Goal: Task Accomplishment & Management: Manage account settings

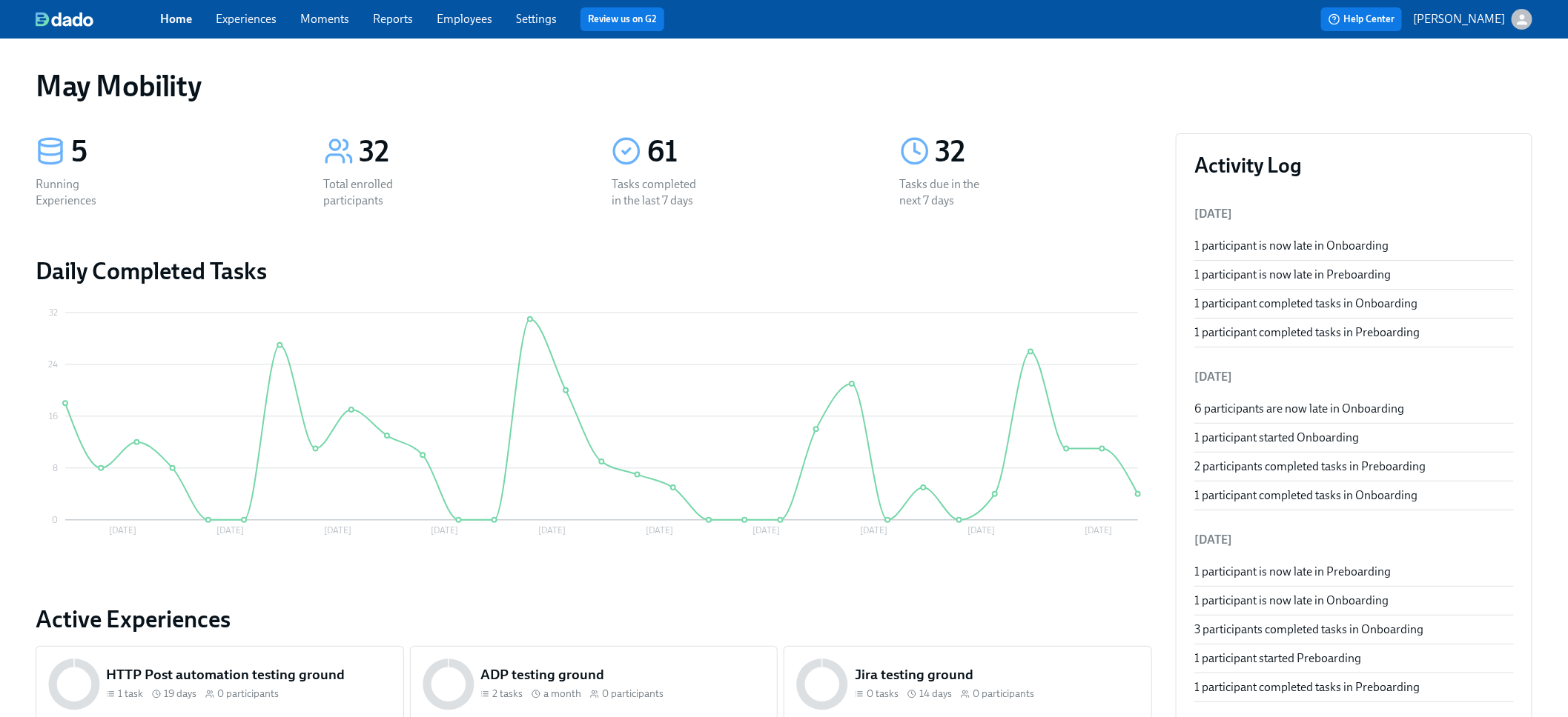
click at [266, 22] on link "Experiences" at bounding box center [246, 19] width 61 height 14
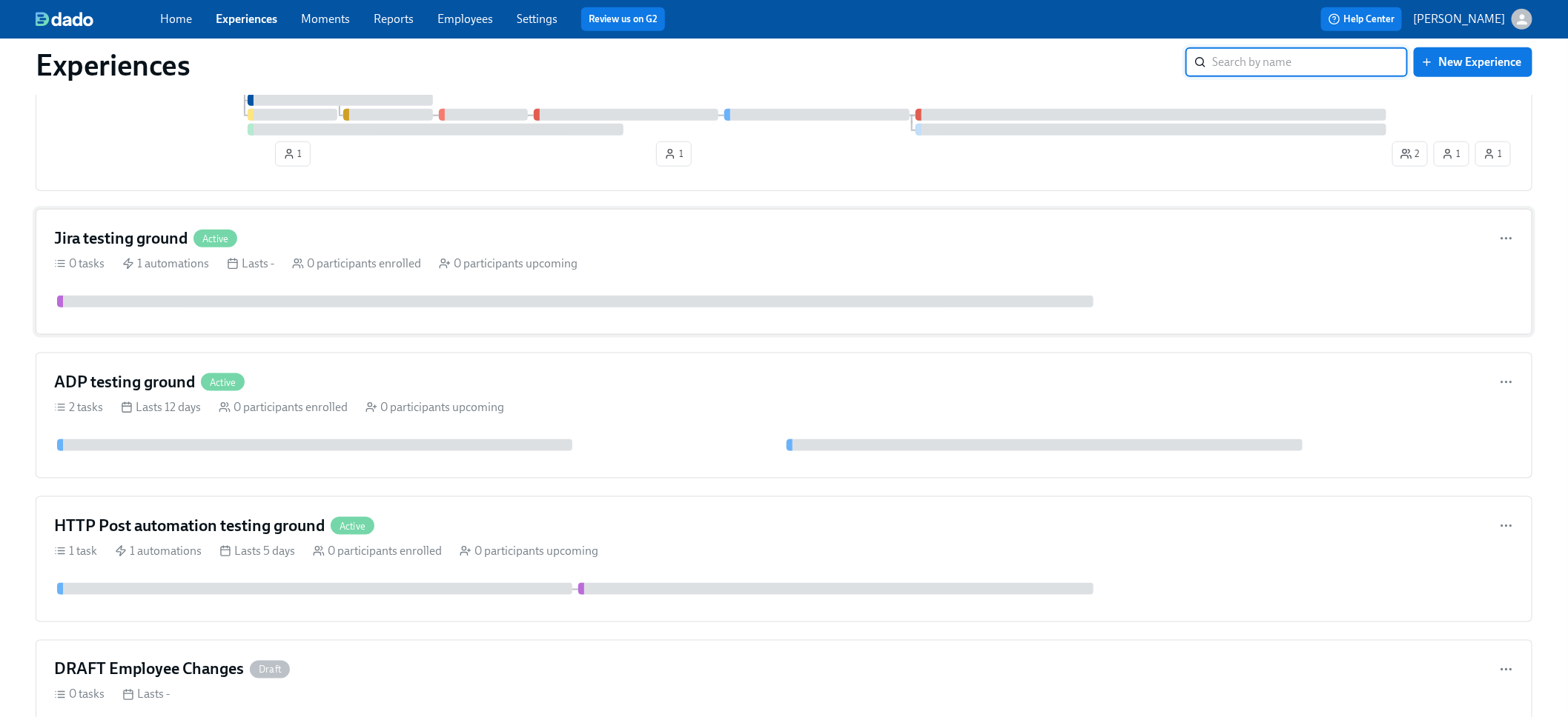
scroll to position [903, 0]
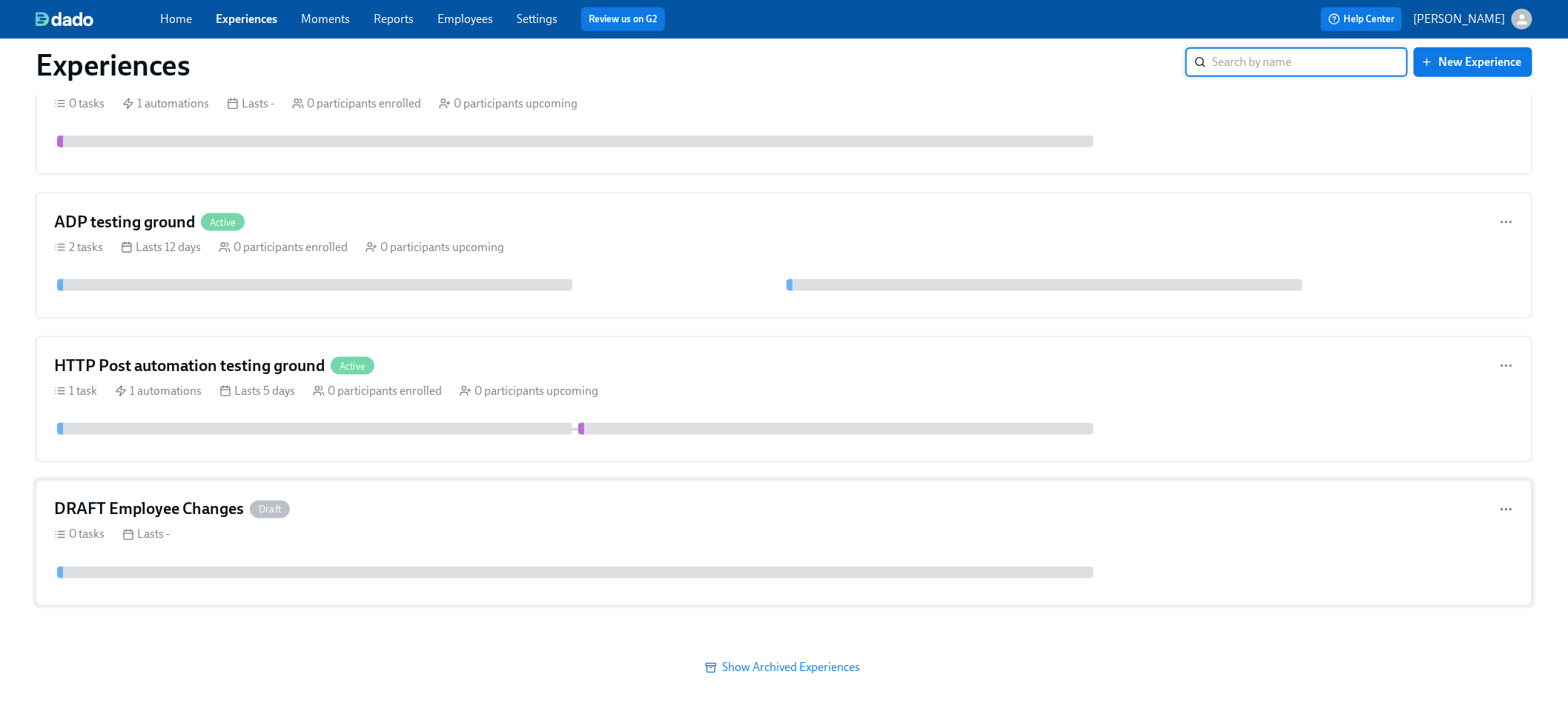
click at [337, 499] on div "DRAFT Employee Changes Draft" at bounding box center [784, 510] width 1460 height 22
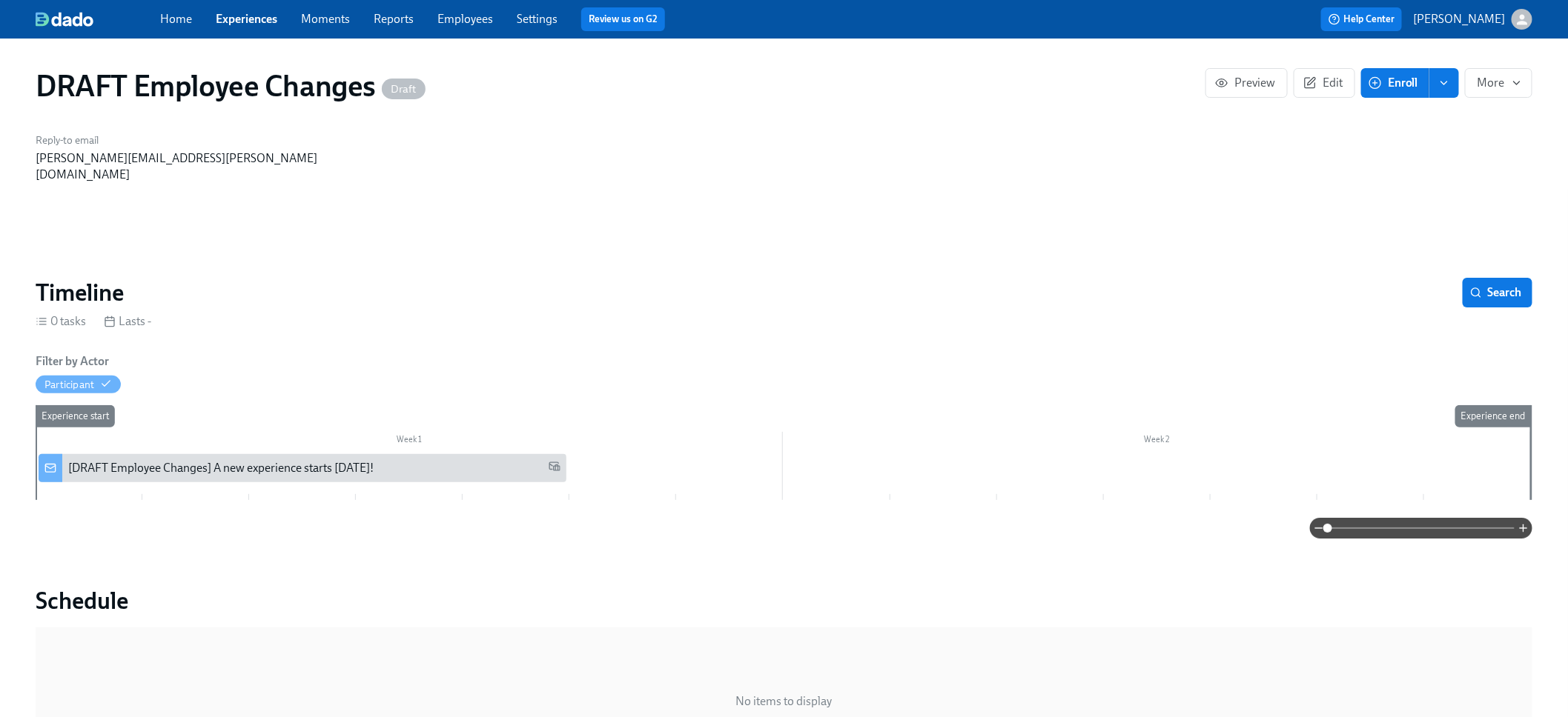
click at [1441, 84] on icon "enroll" at bounding box center [1444, 83] width 12 height 12
click at [1401, 145] on span "Enrollment form" at bounding box center [1406, 150] width 85 height 16
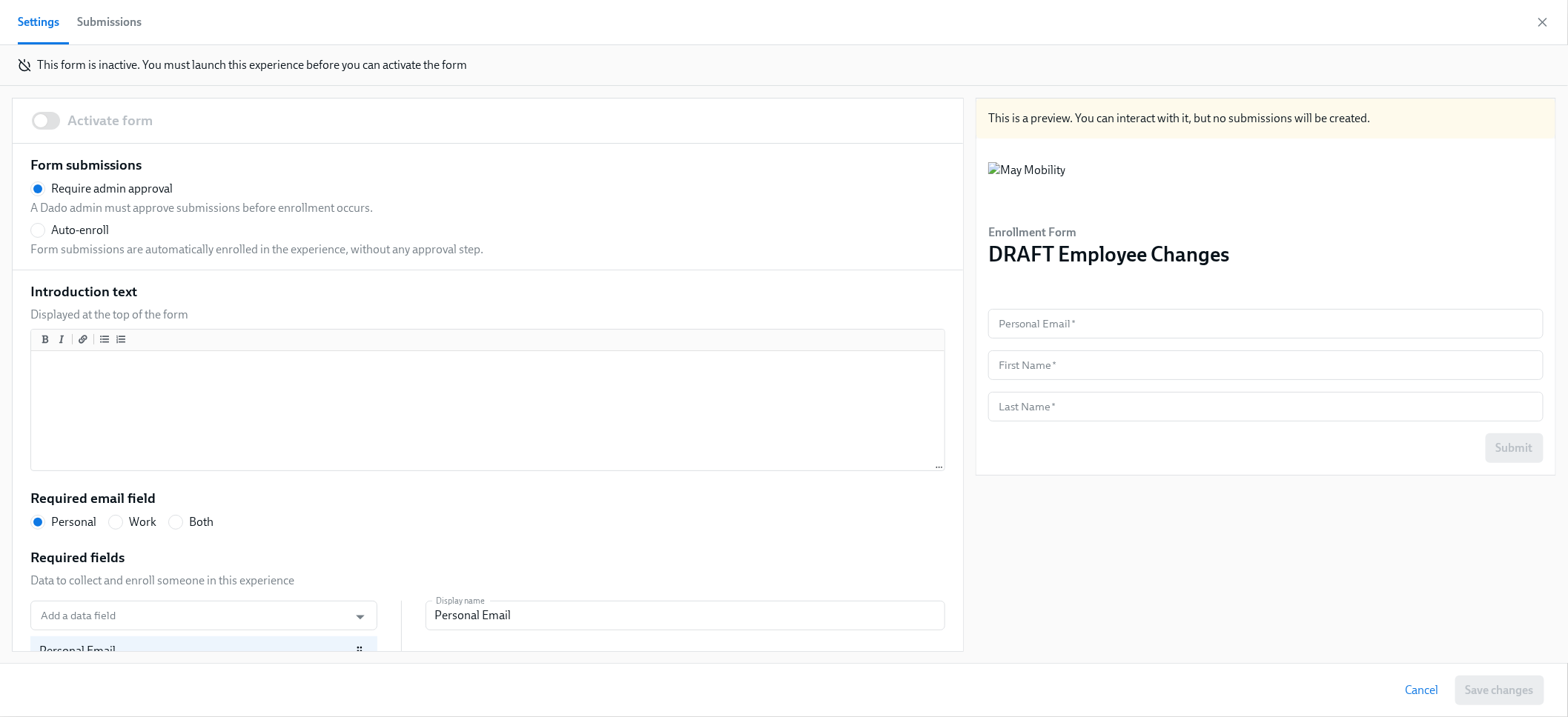
click at [87, 227] on span "Auto-enroll" at bounding box center [79, 230] width 58 height 16
click at [45, 227] on input "Auto-enroll" at bounding box center [38, 231] width 14 height 14
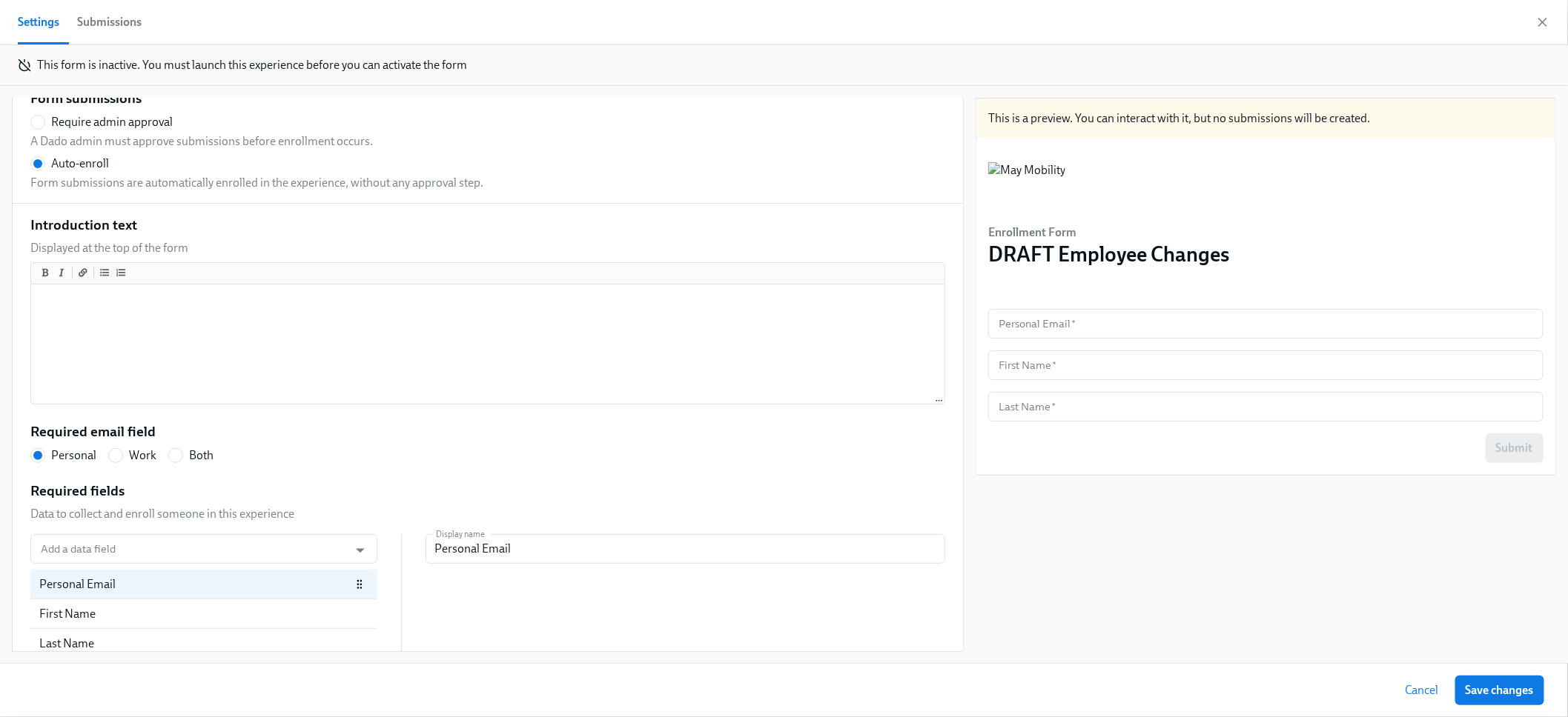
scroll to position [68, 0]
click at [121, 458] on input "Work" at bounding box center [116, 455] width 14 height 14
radio input "true"
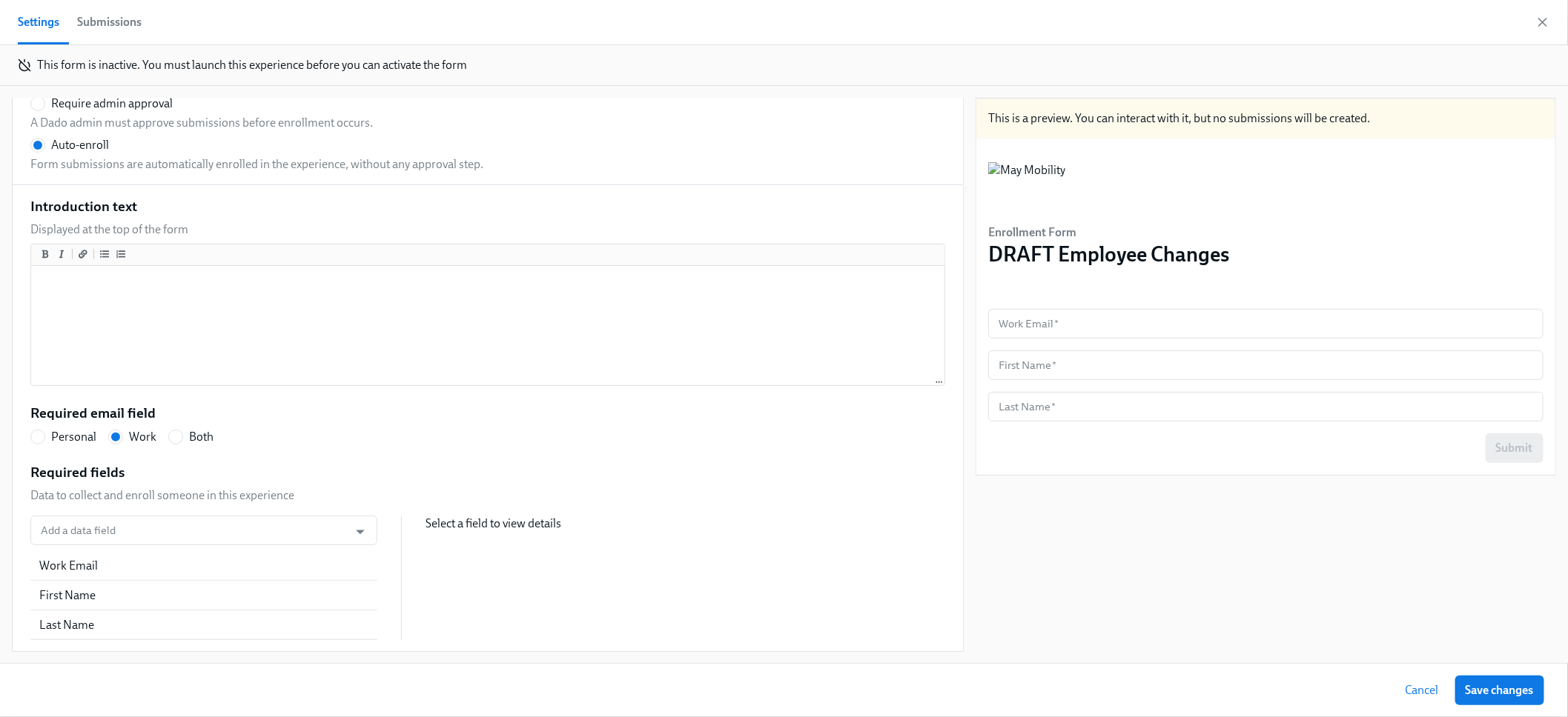
scroll to position [1, 0]
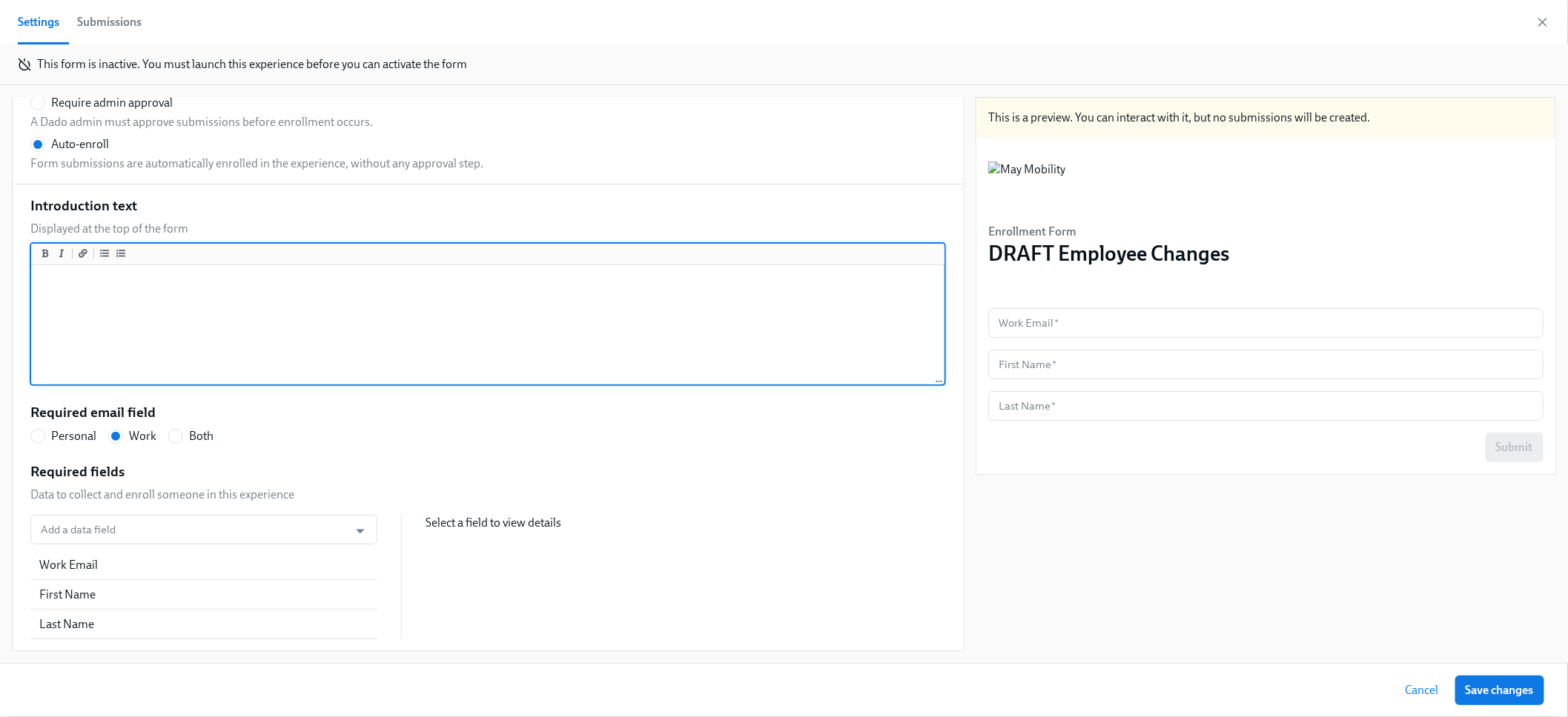
click at [321, 324] on textarea at bounding box center [487, 326] width 907 height 115
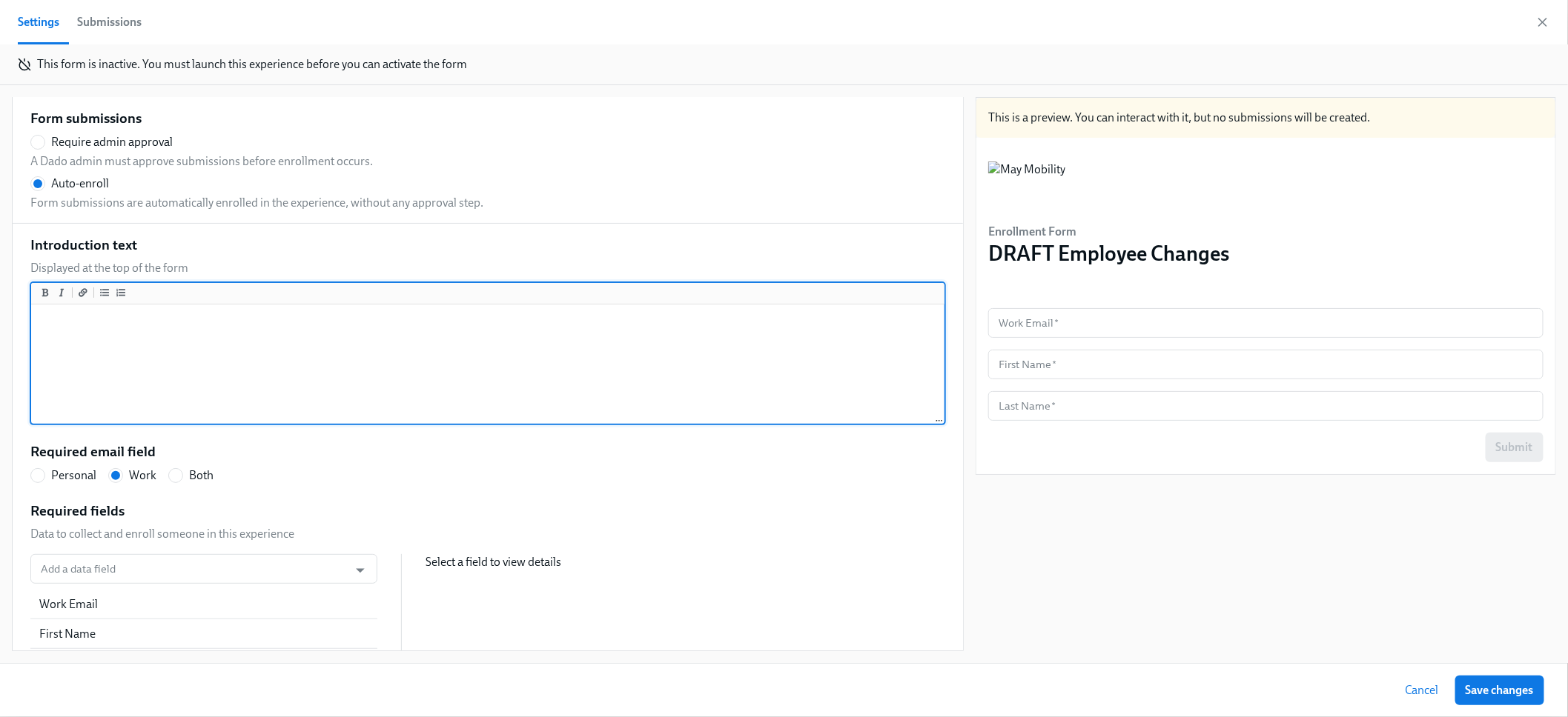
scroll to position [0, 0]
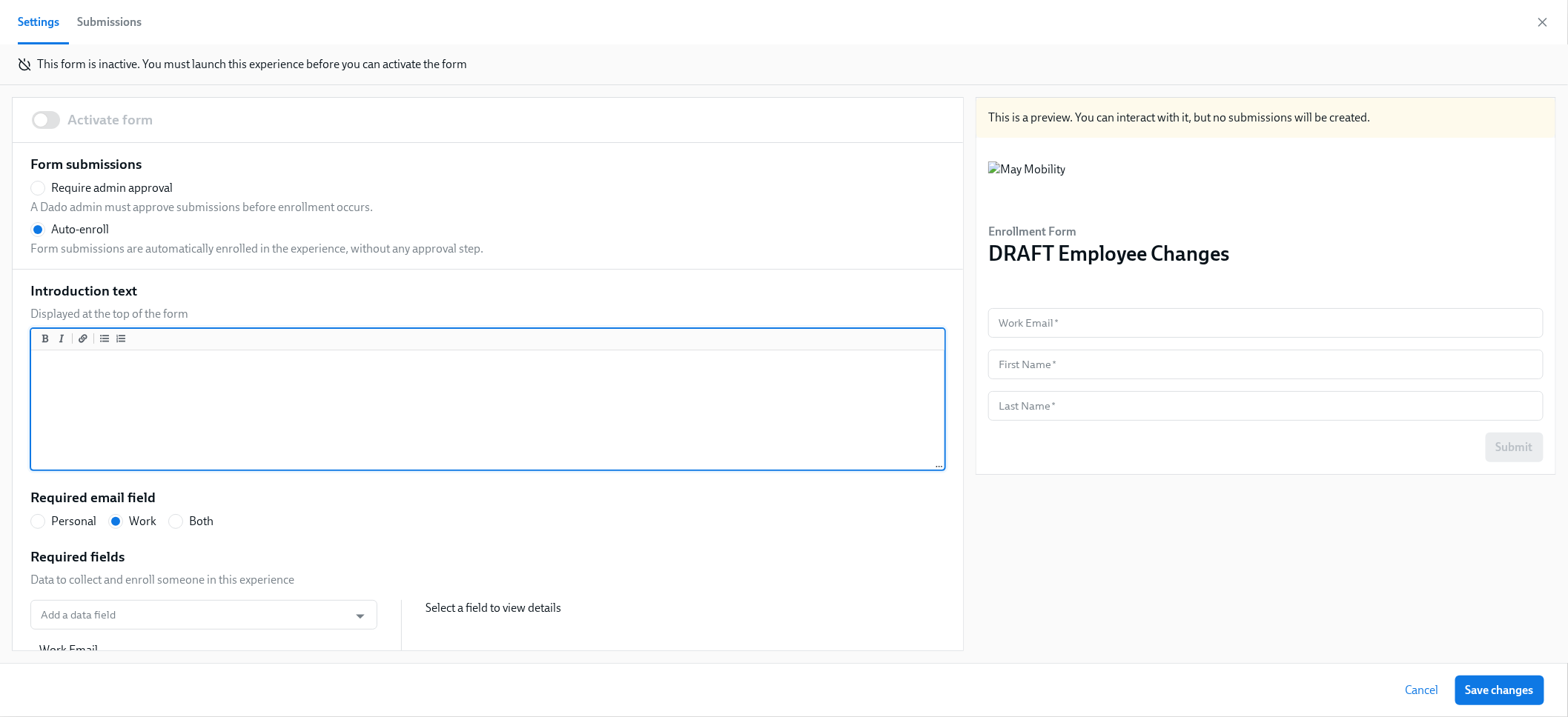
click at [295, 389] on textarea at bounding box center [487, 411] width 907 height 115
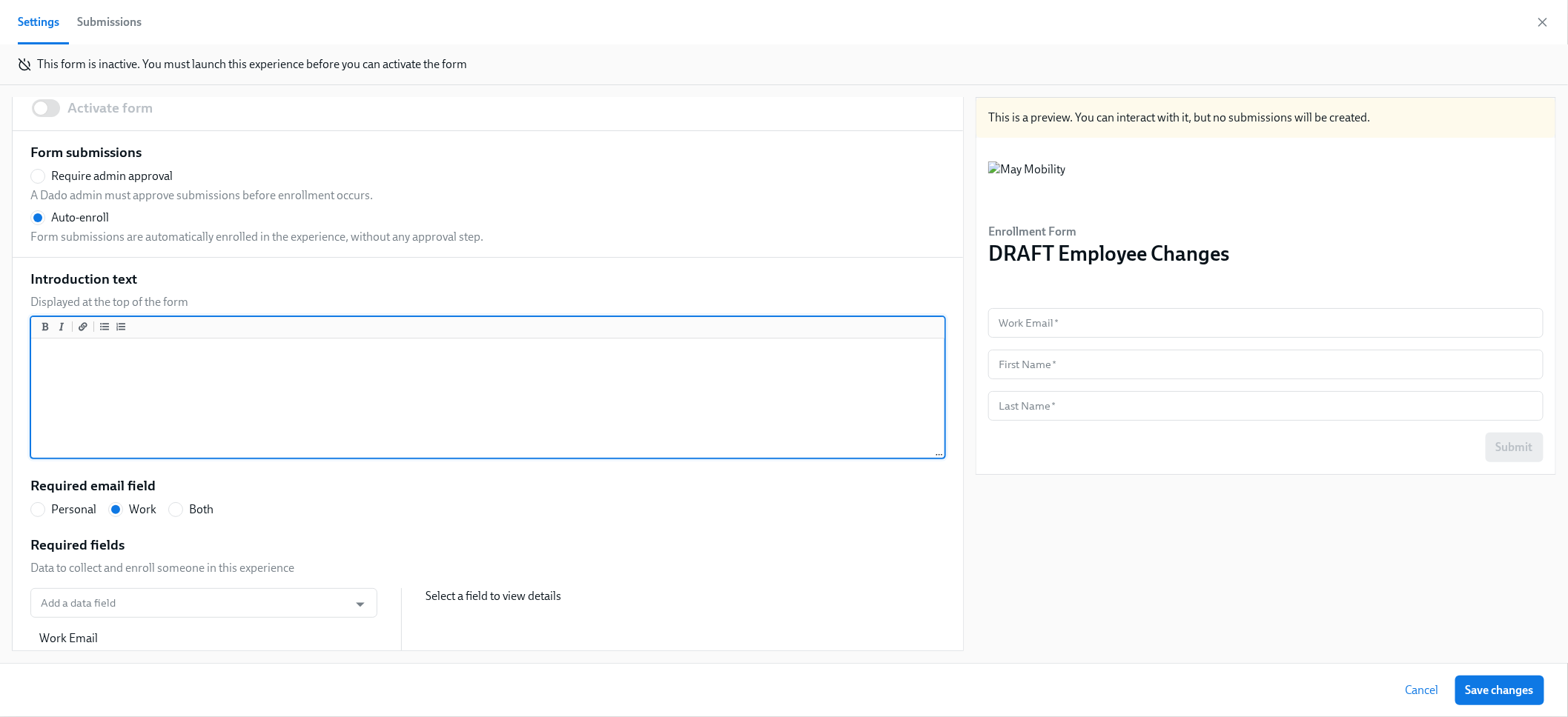
scroll to position [85, 0]
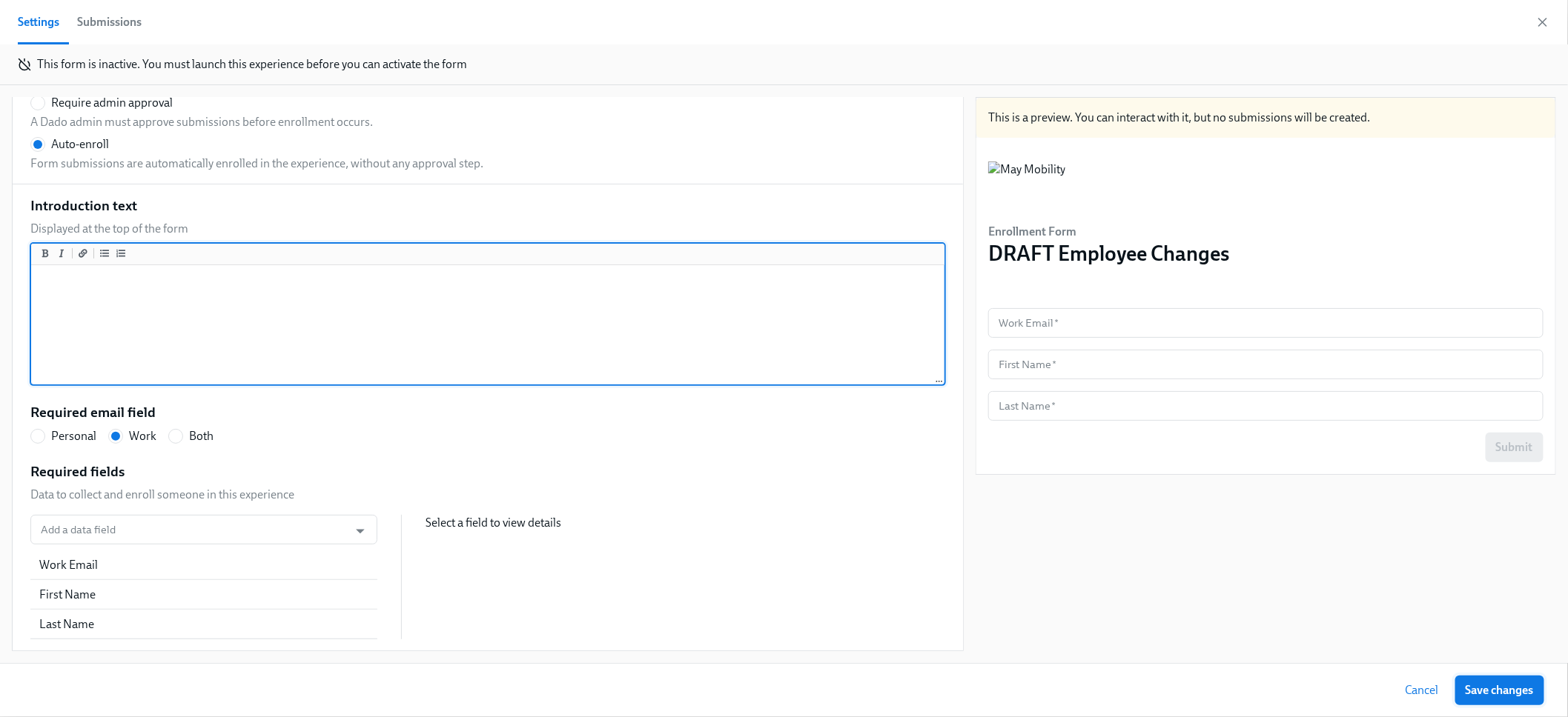
click at [1518, 695] on span "Save changes" at bounding box center [1499, 691] width 69 height 15
radio input "true"
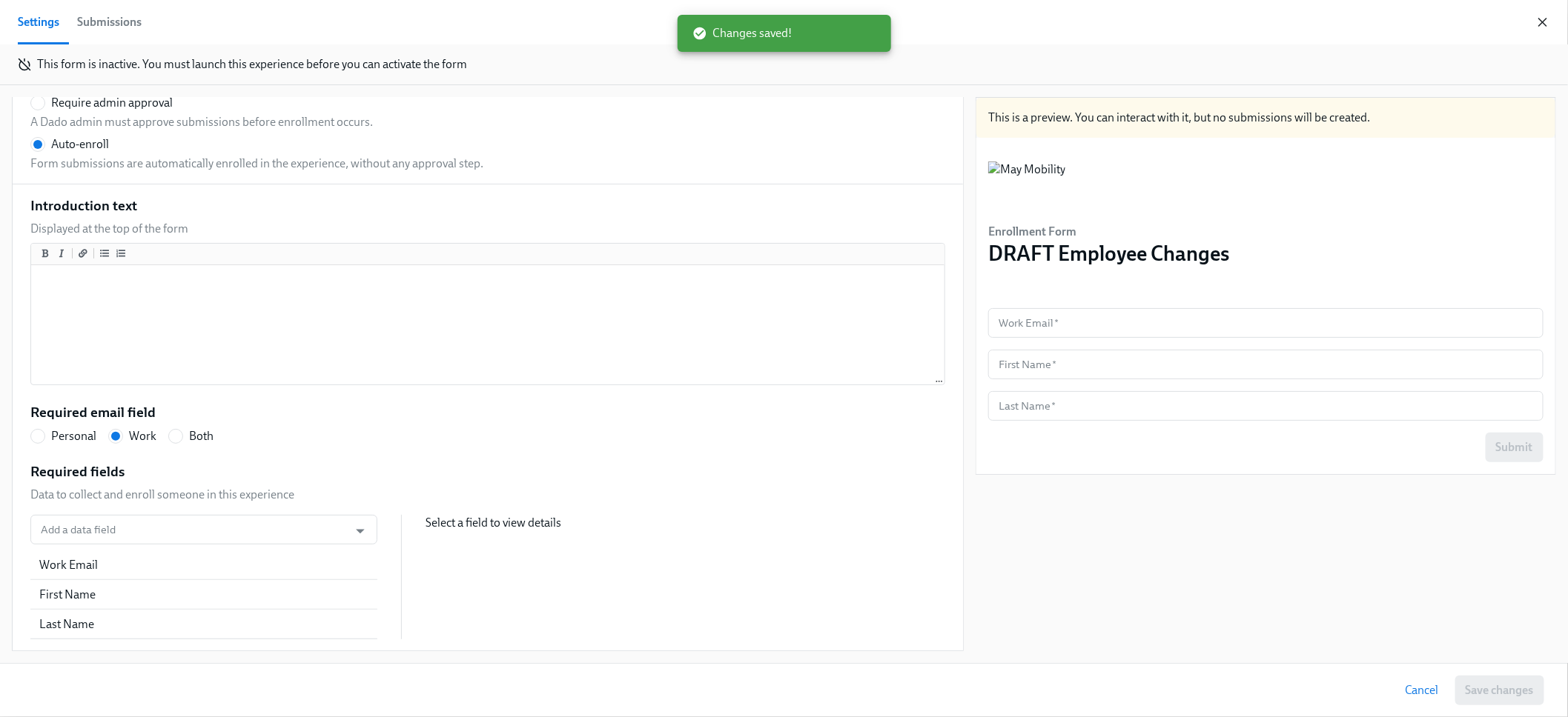
click at [1537, 23] on icon "button" at bounding box center [1543, 23] width 15 height 15
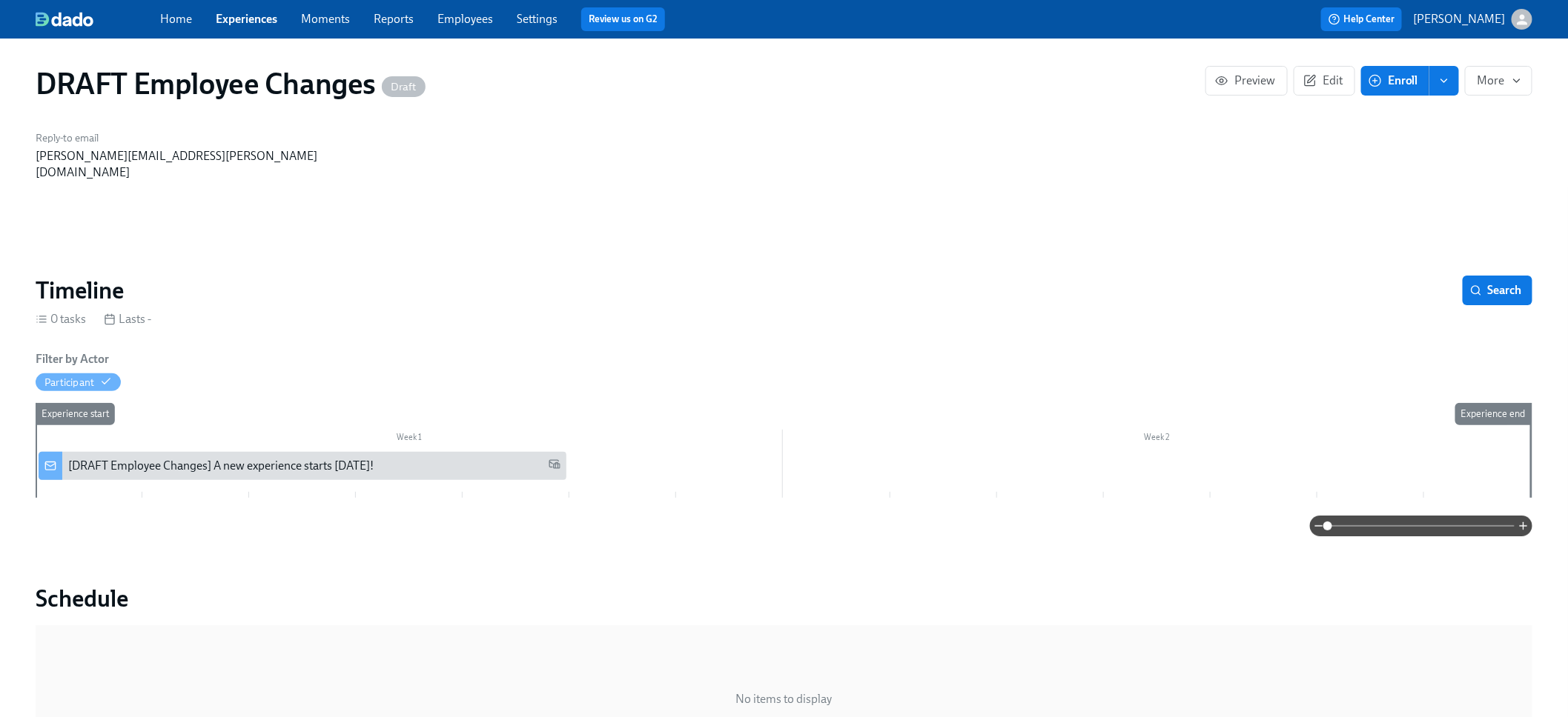
scroll to position [3, 0]
click at [83, 375] on div "Participant" at bounding box center [69, 381] width 50 height 14
click at [1301, 69] on button "Edit" at bounding box center [1324, 79] width 62 height 30
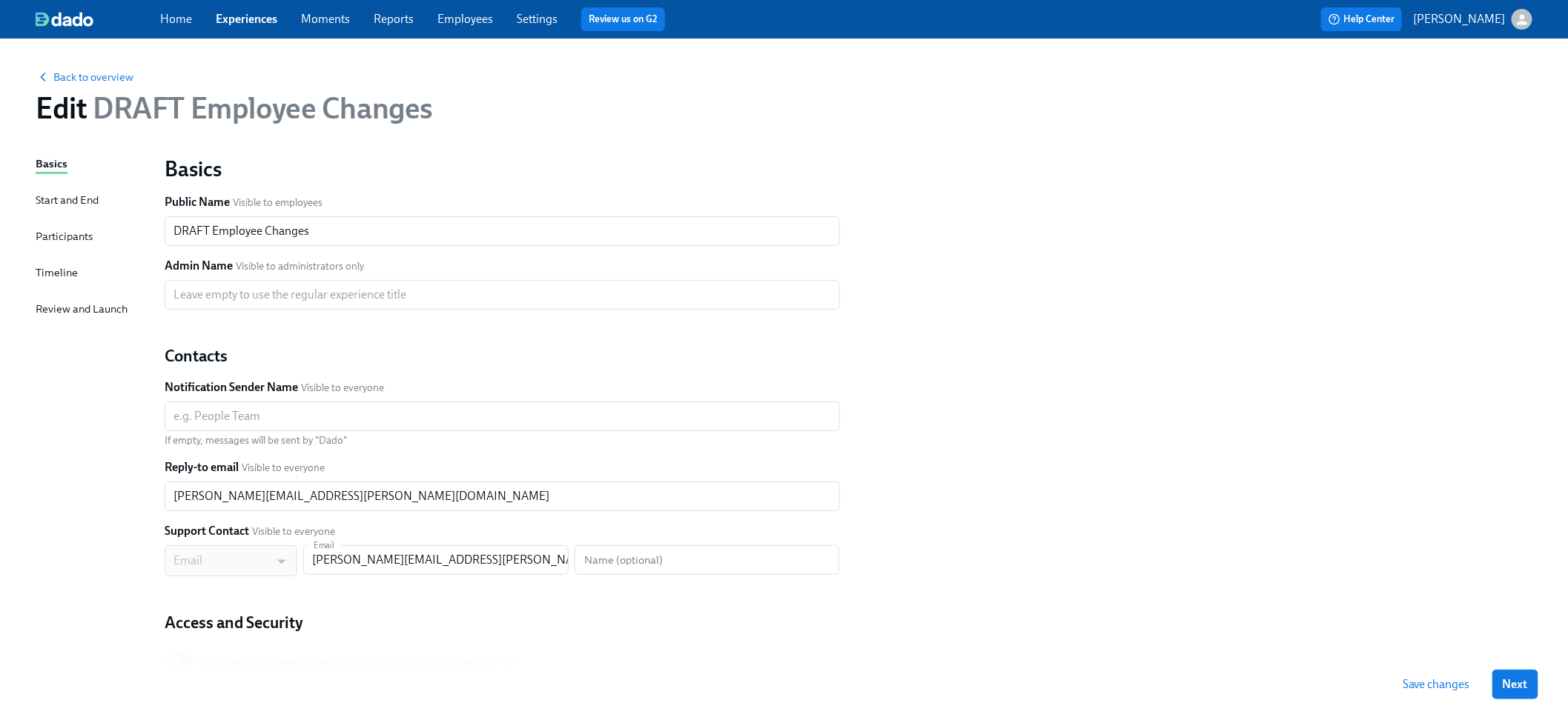
click at [64, 237] on div "Participants" at bounding box center [63, 236] width 57 height 16
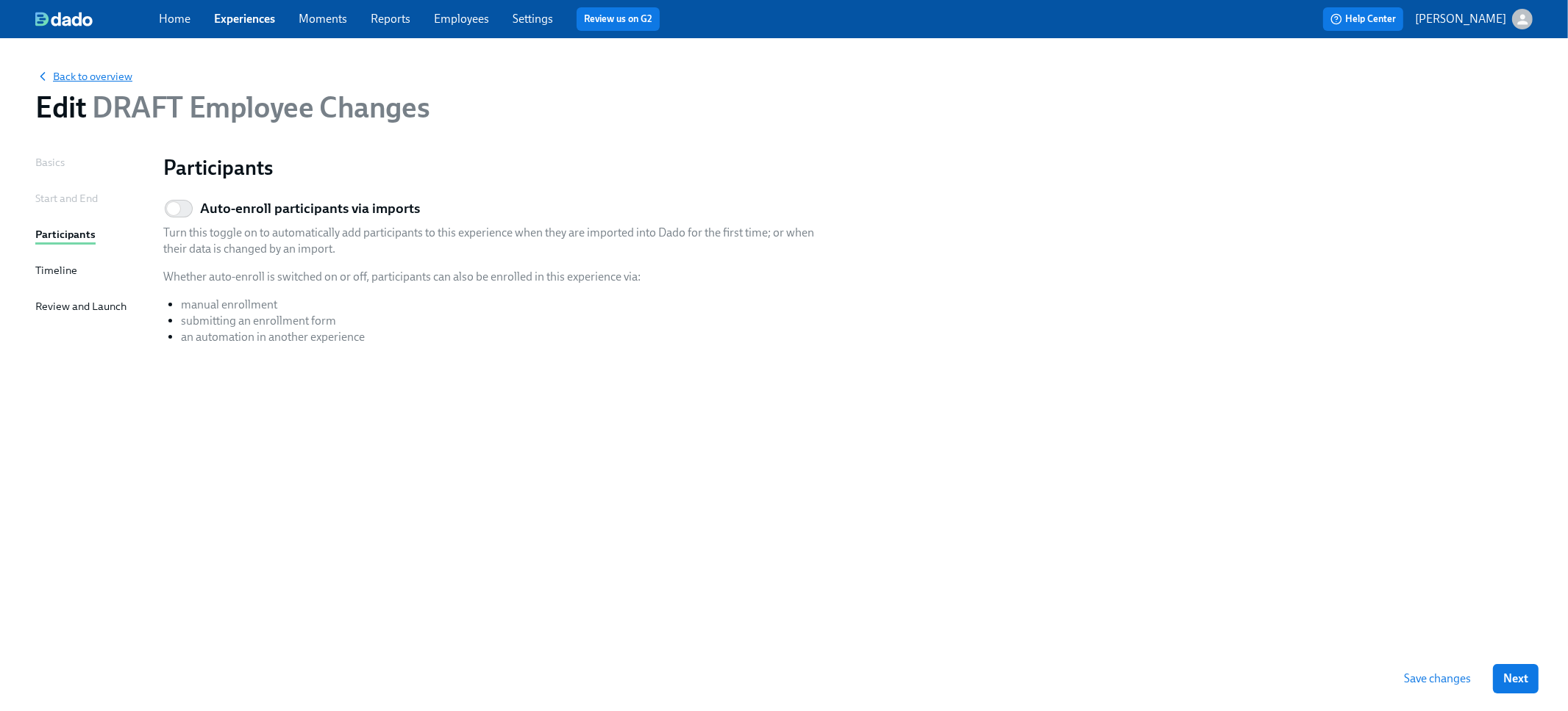
click at [70, 69] on span "Back to overview" at bounding box center [84, 76] width 97 height 15
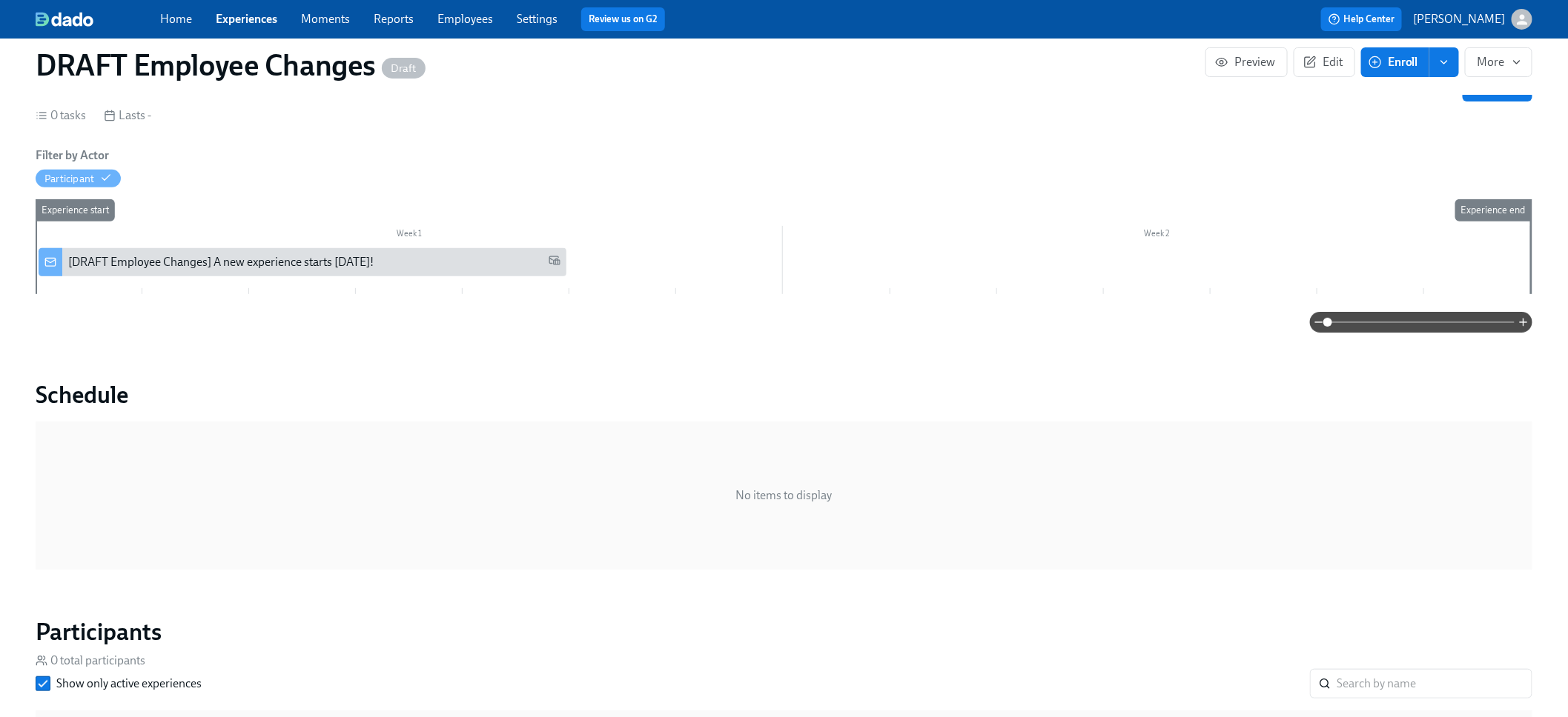
scroll to position [202, 0]
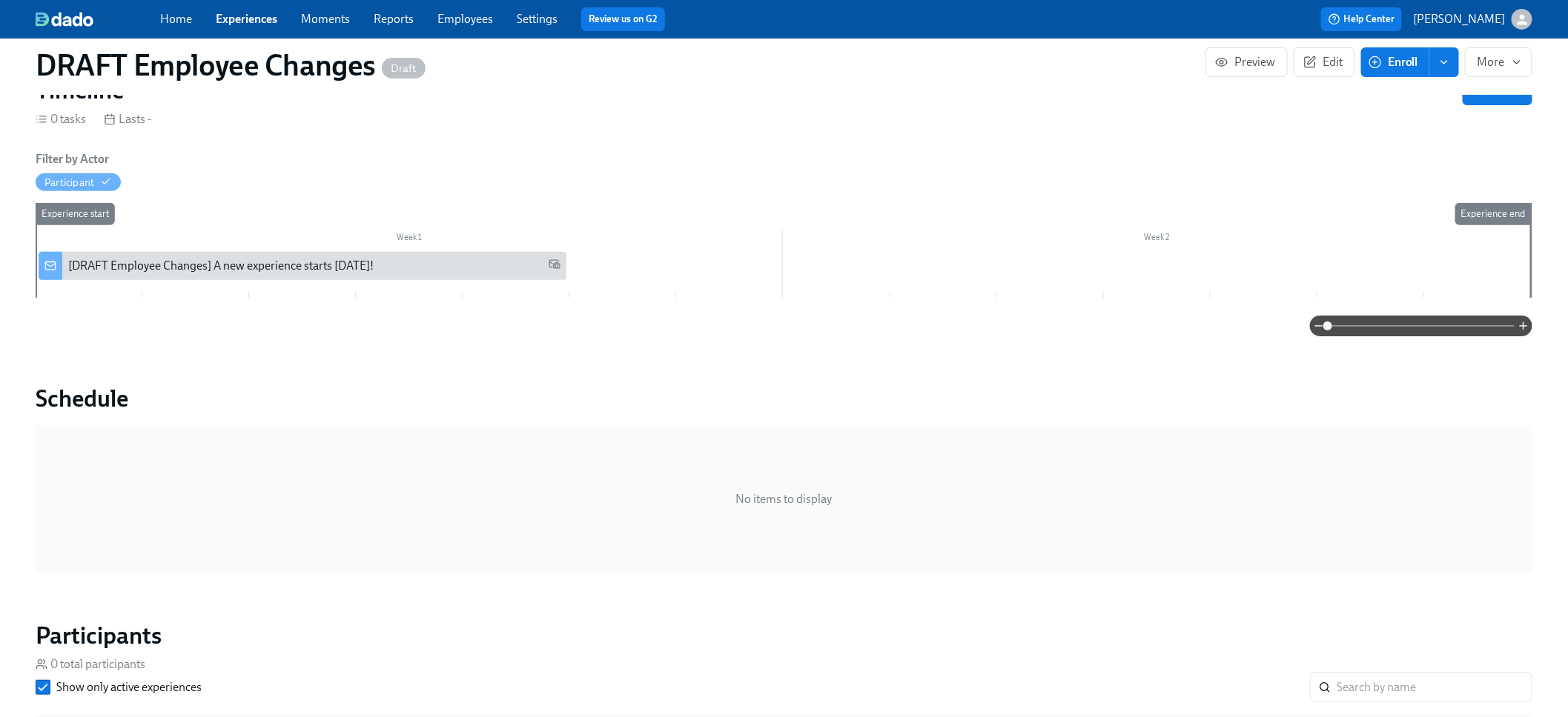
click at [166, 429] on div "No items to display" at bounding box center [784, 499] width 1497 height 148
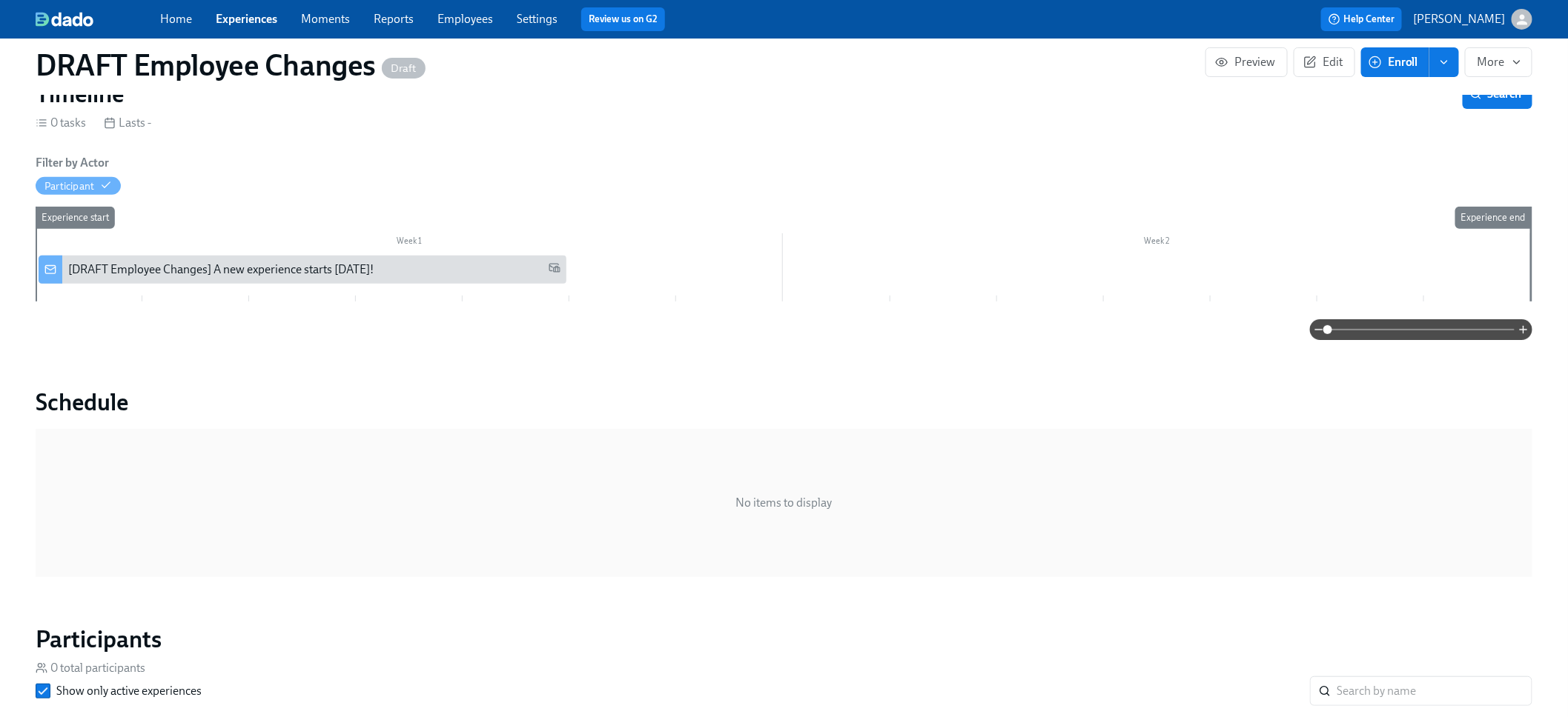
click at [750, 472] on div "No items to display" at bounding box center [784, 502] width 1497 height 148
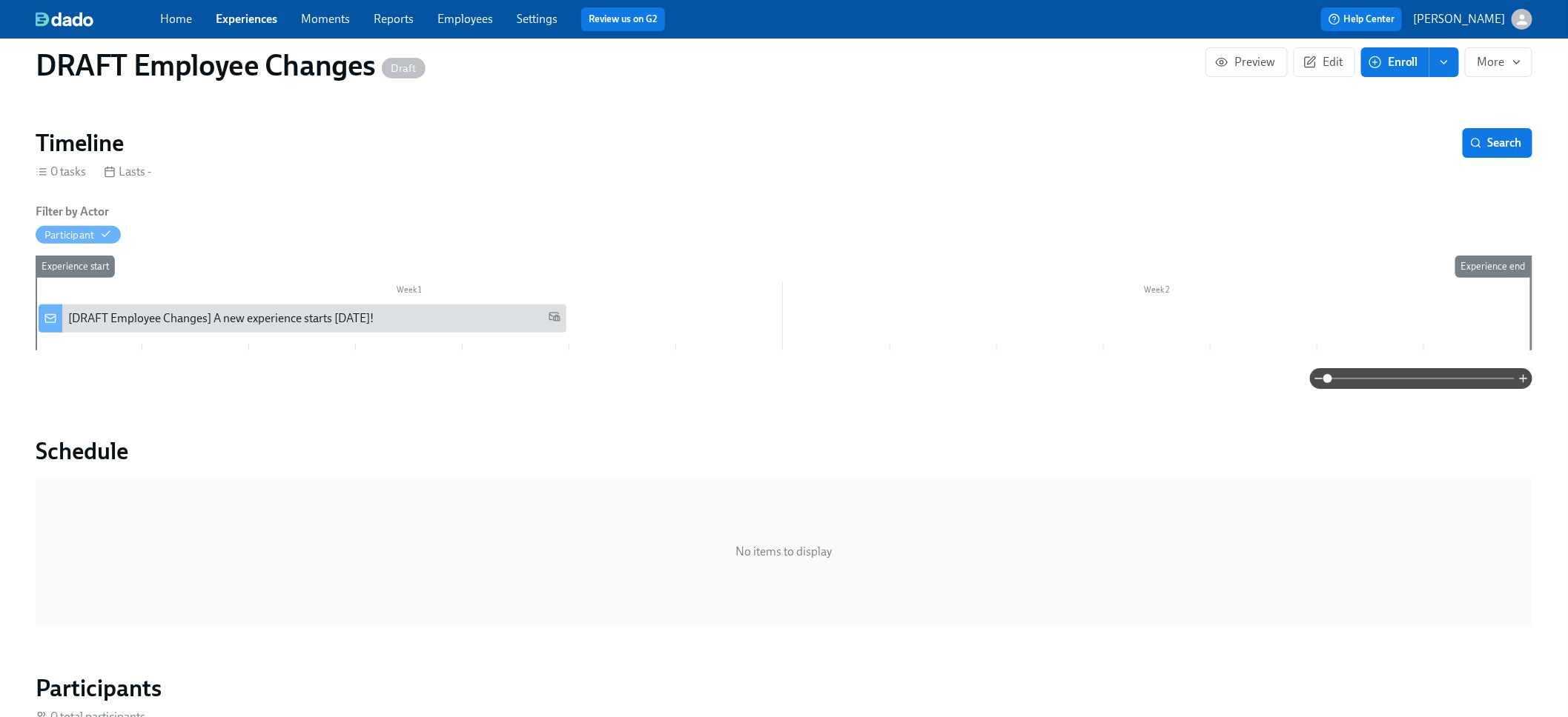
scroll to position [149, 0]
click at [96, 326] on div "Experience start" at bounding box center [88, 304] width 107 height 95
click at [93, 323] on div "Experience start" at bounding box center [88, 304] width 107 height 95
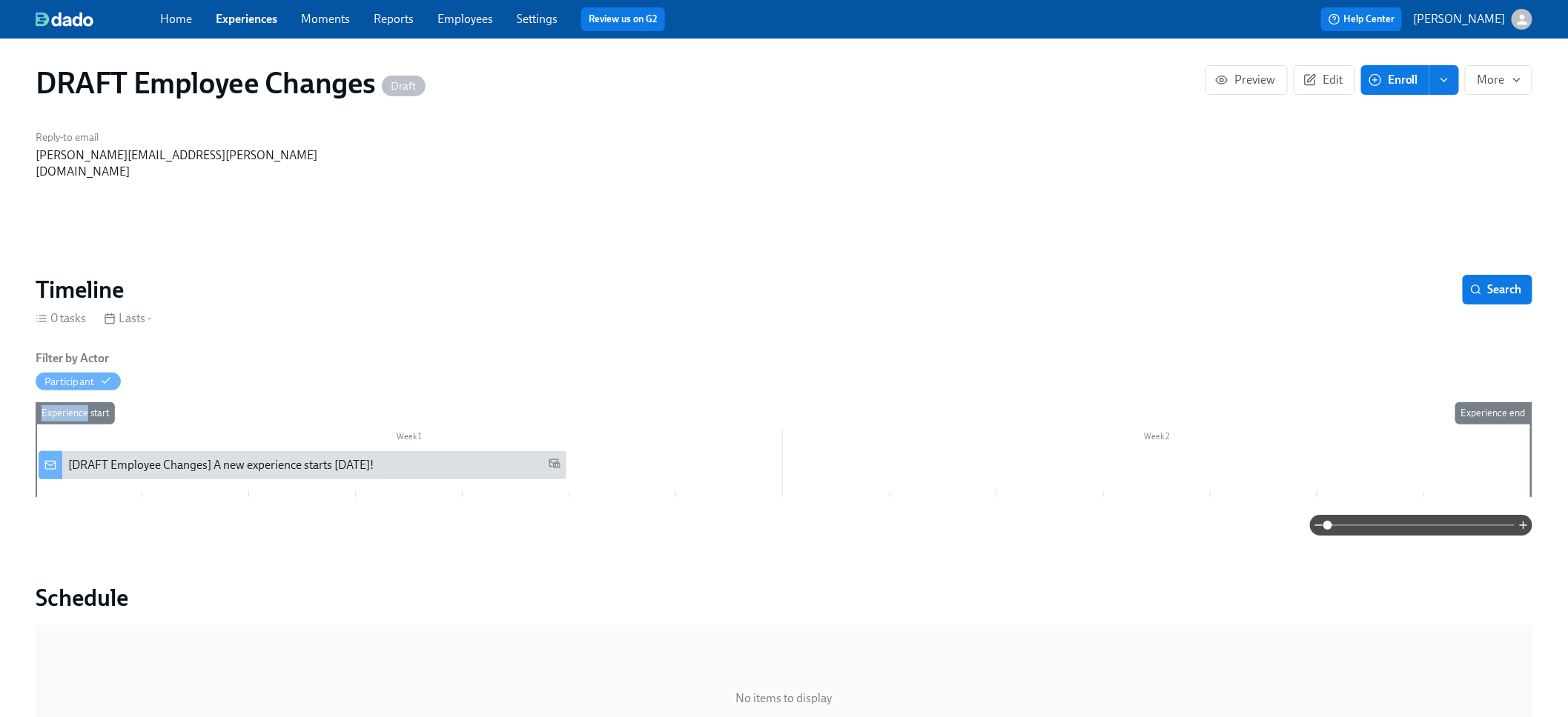
scroll to position [0, 0]
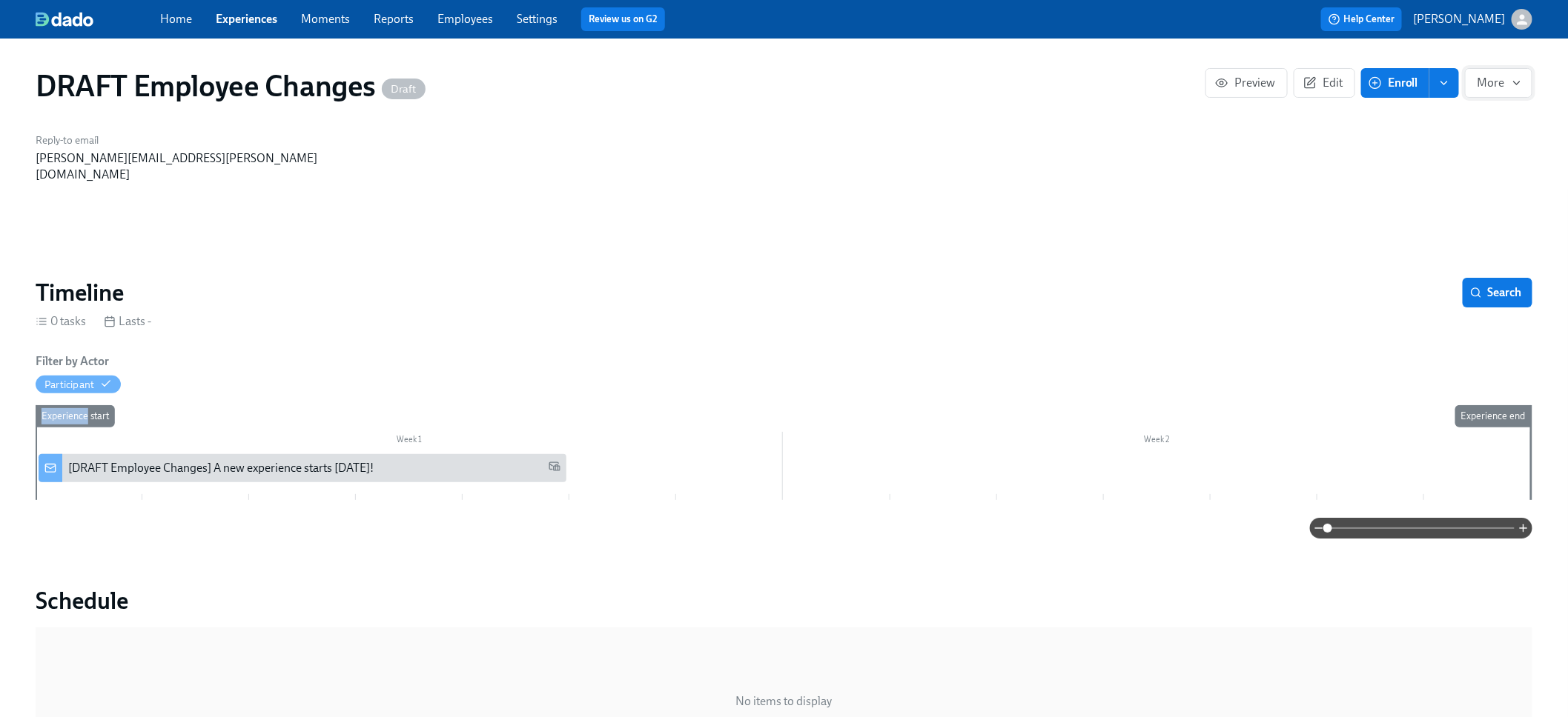
click at [1488, 90] on button "More" at bounding box center [1499, 83] width 68 height 30
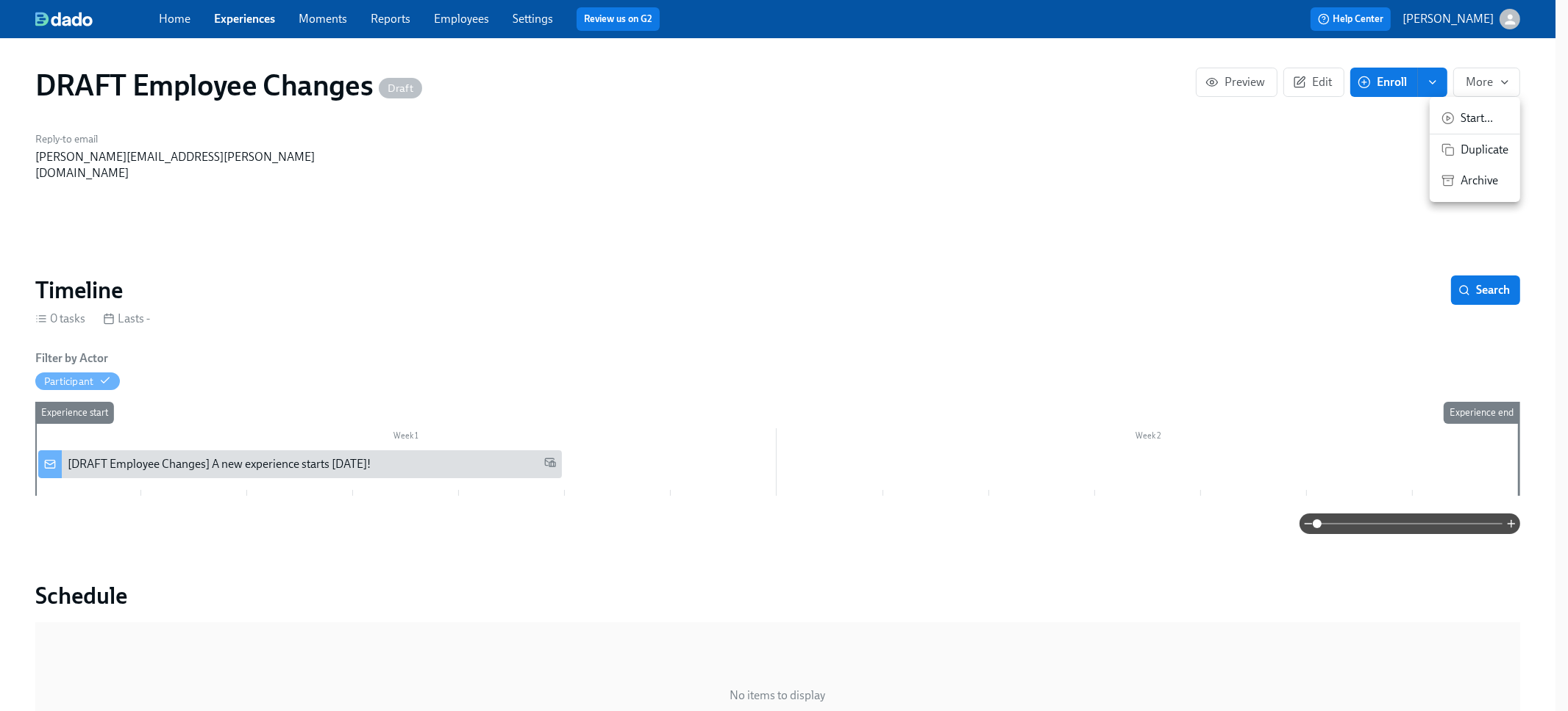
click at [1404, 84] on div at bounding box center [784, 356] width 1568 height 711
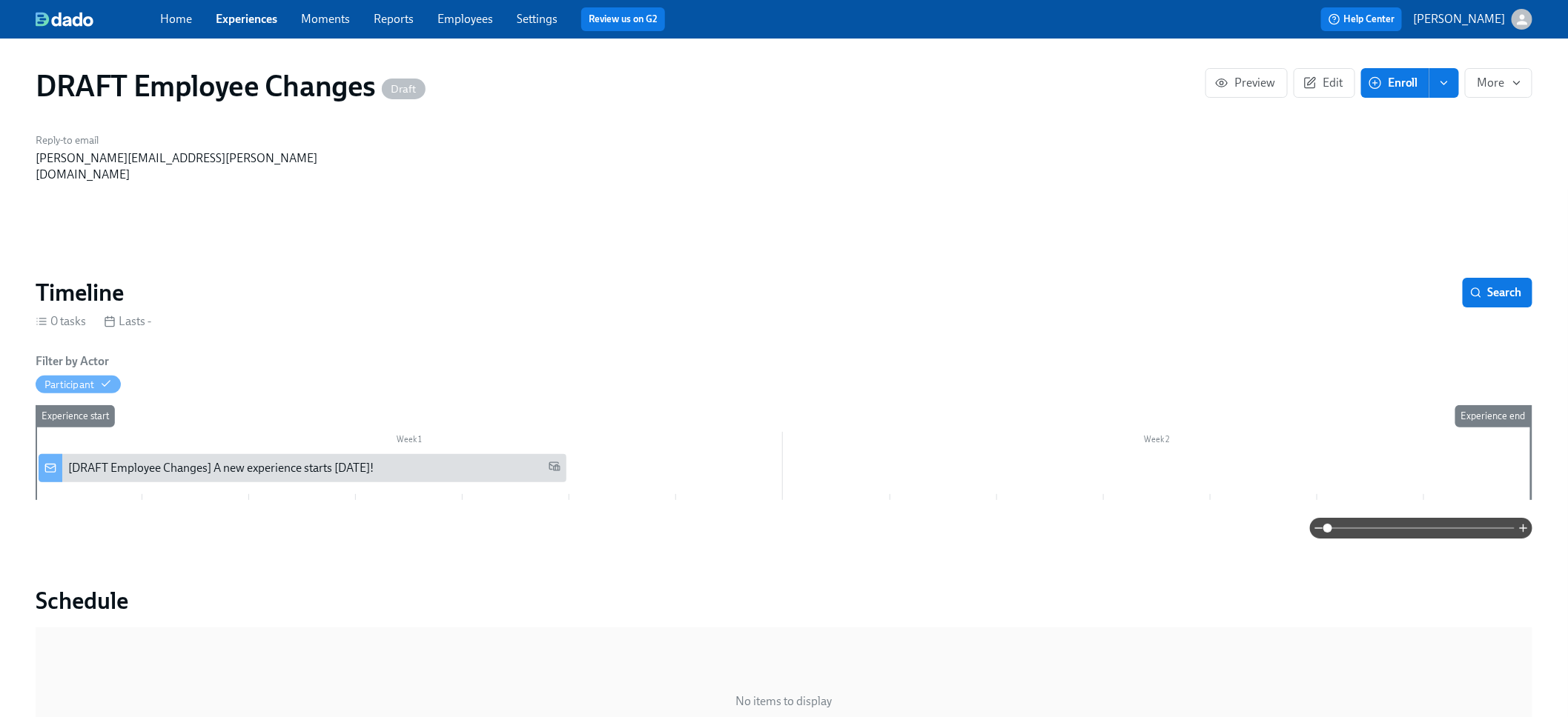
click at [1406, 85] on span "Enroll" at bounding box center [1394, 83] width 47 height 15
click at [1382, 239] on div "DRAFT Employee Changes Draft Preview Edit Enroll Enroll manually Enrollment for…" at bounding box center [784, 731] width 1497 height 1348
click at [1107, 473] on div "Week 1 Week 2 Experience start Experience end [DRAFT Employee Changes] A new ex…" at bounding box center [784, 455] width 1497 height 101
click at [1221, 84] on icon "button" at bounding box center [1222, 83] width 14 height 14
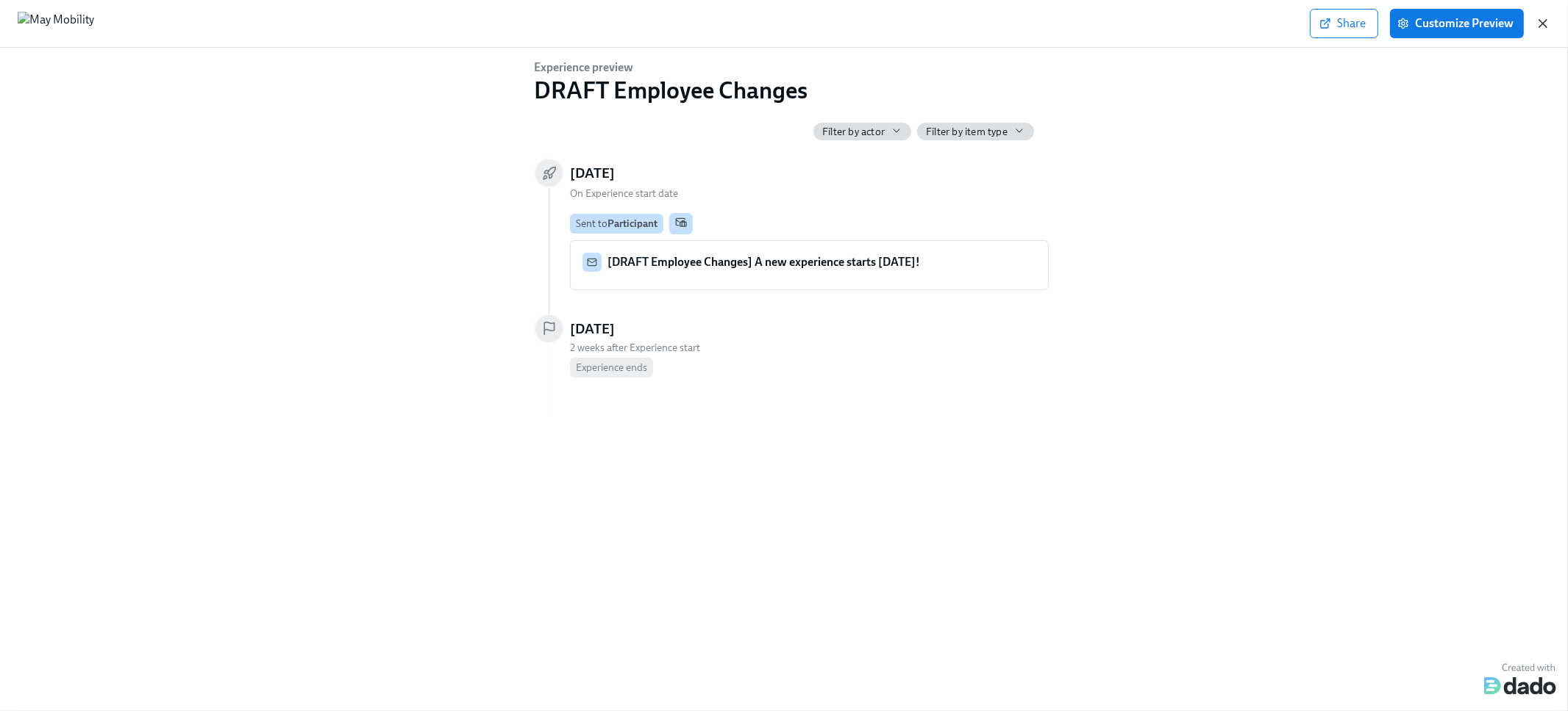
click at [1544, 24] on icon "button" at bounding box center [1542, 23] width 8 height 8
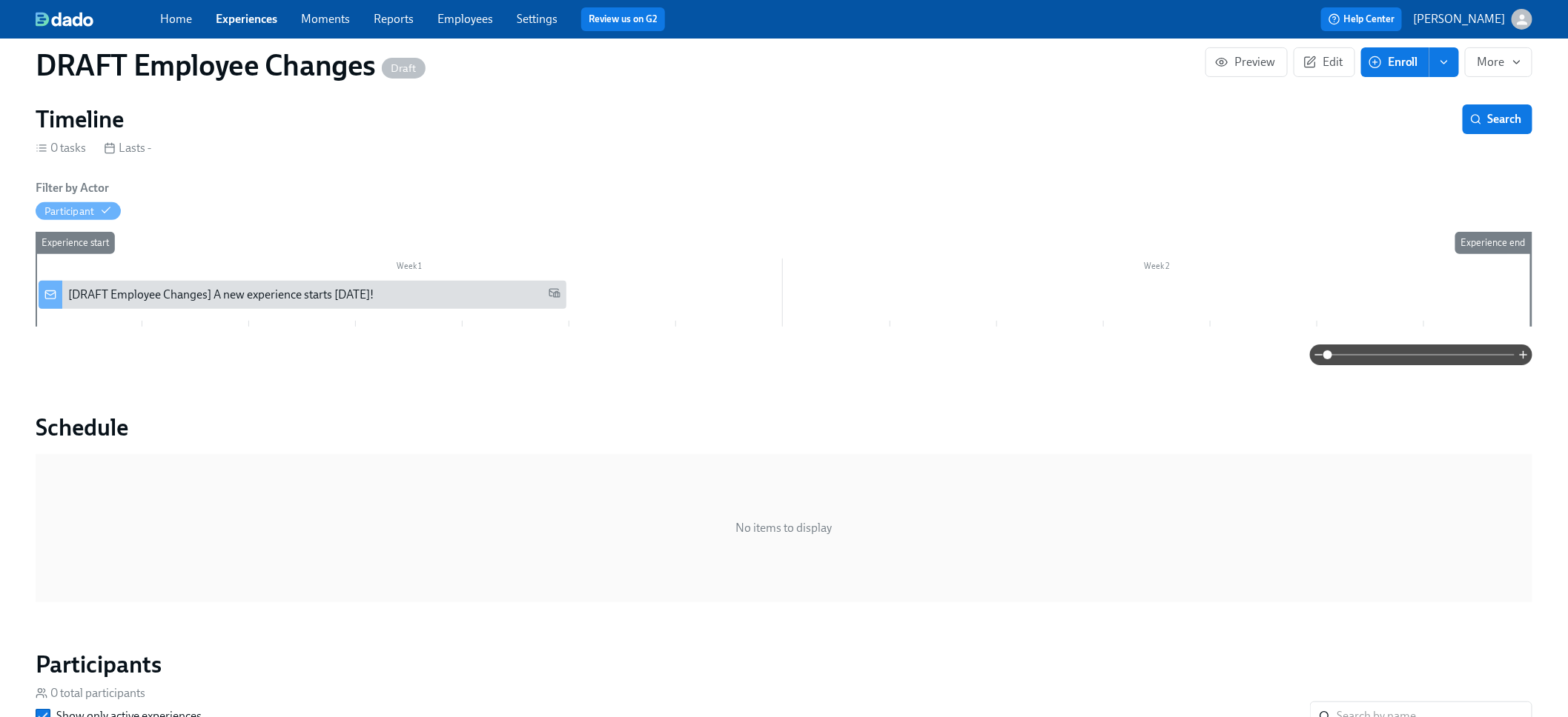
scroll to position [191, 0]
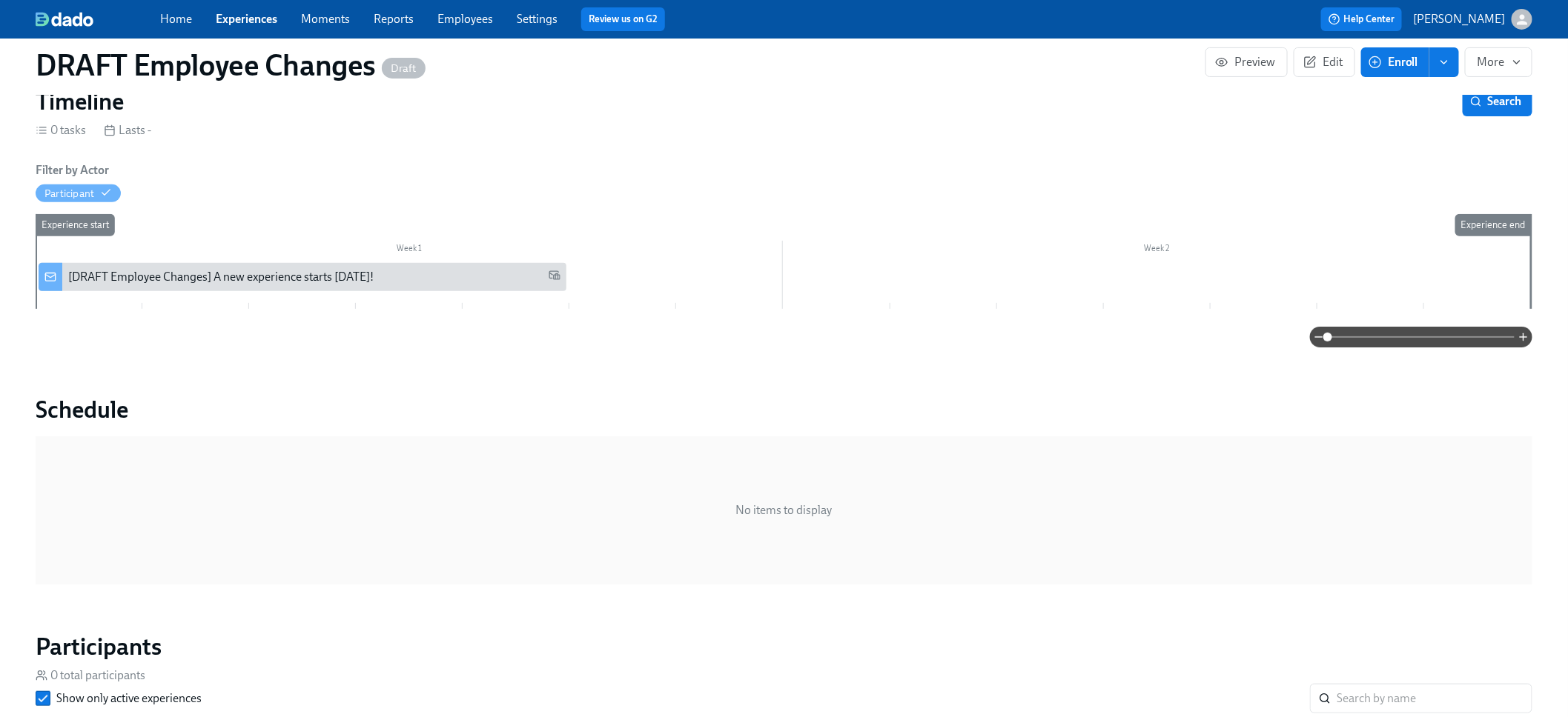
click at [584, 271] on div at bounding box center [783, 278] width 1495 height 31
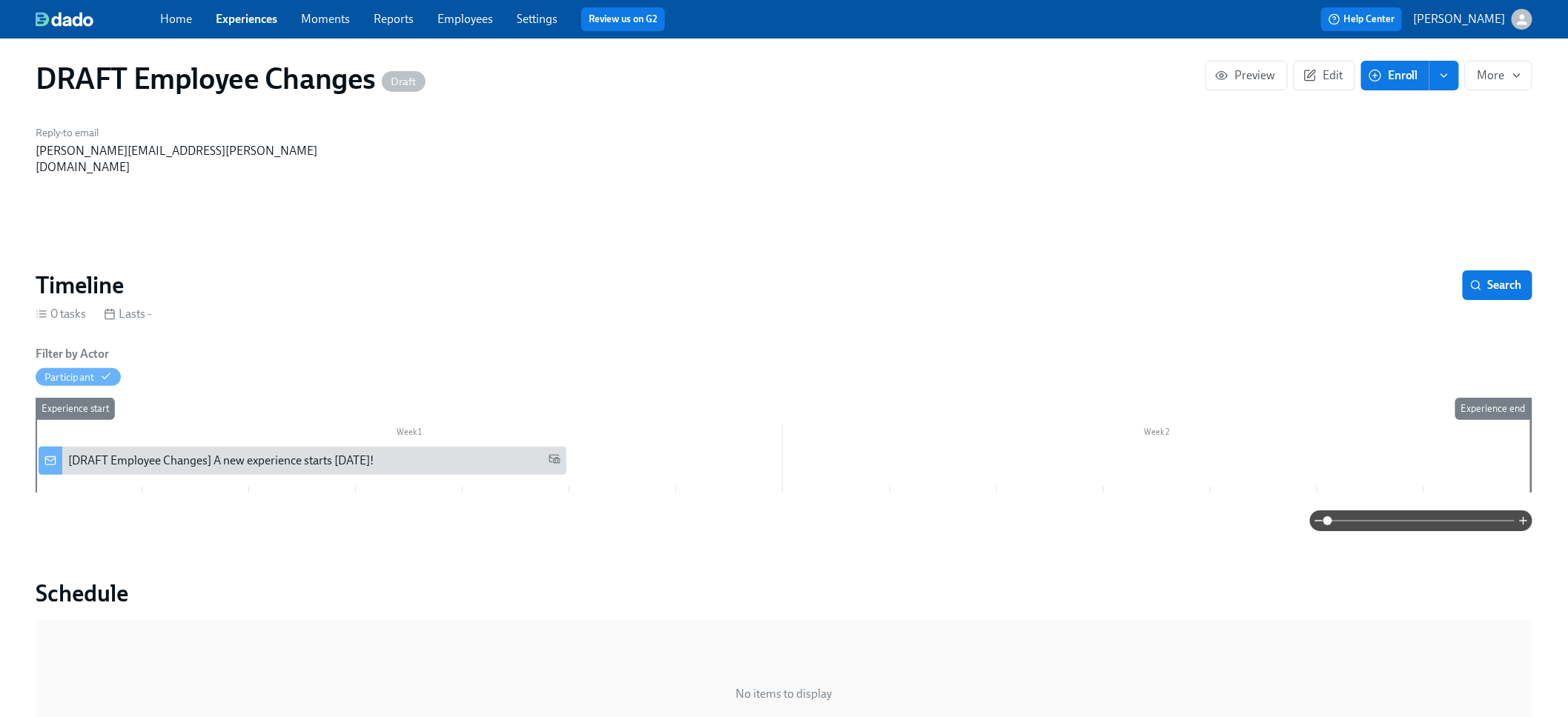
scroll to position [19, 0]
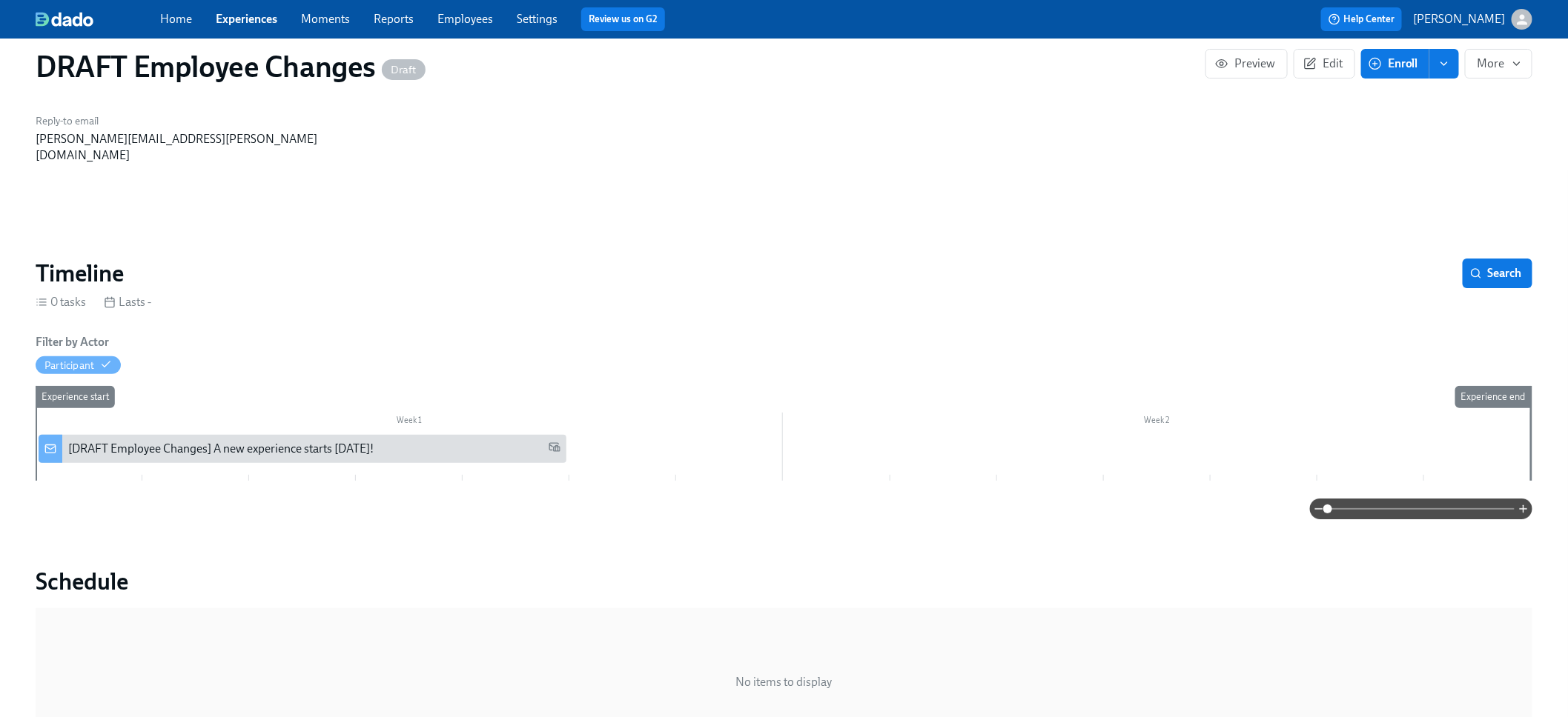
click at [1264, 435] on div at bounding box center [783, 450] width 1495 height 31
click at [123, 294] on div "Lasts -" at bounding box center [128, 302] width 47 height 16
click at [1317, 69] on span "Edit" at bounding box center [1324, 64] width 36 height 15
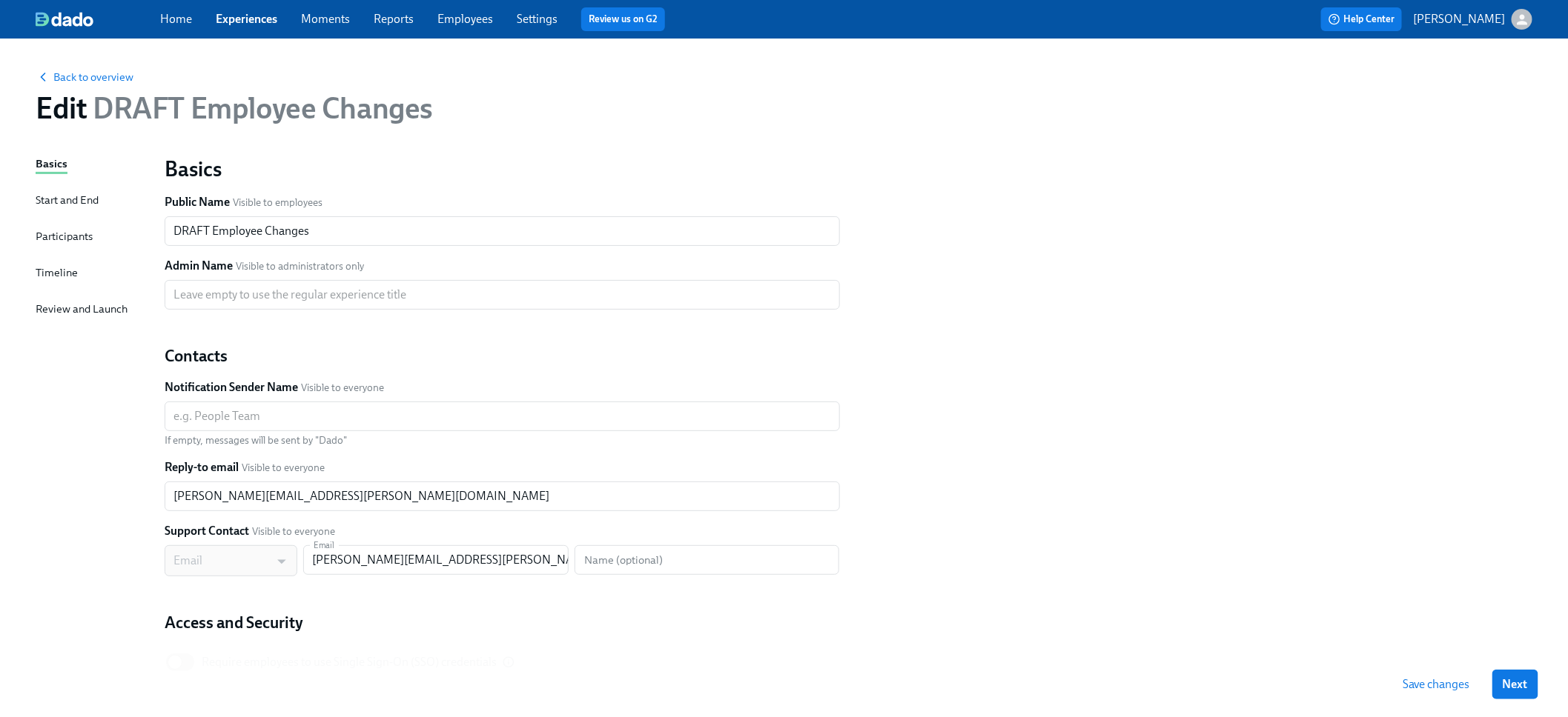
click at [70, 265] on div "Timeline" at bounding box center [57, 272] width 42 height 16
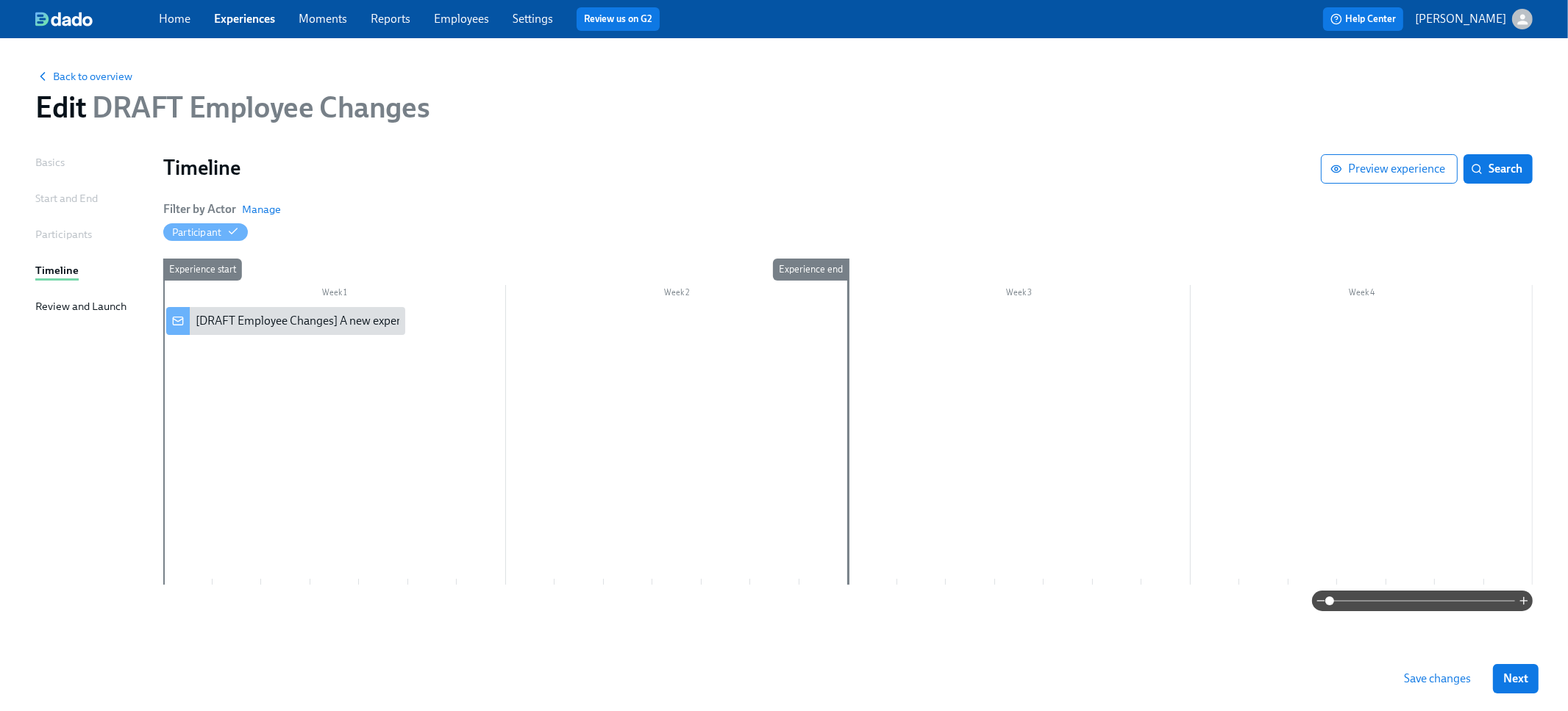
click at [266, 341] on div at bounding box center [848, 445] width 1369 height 278
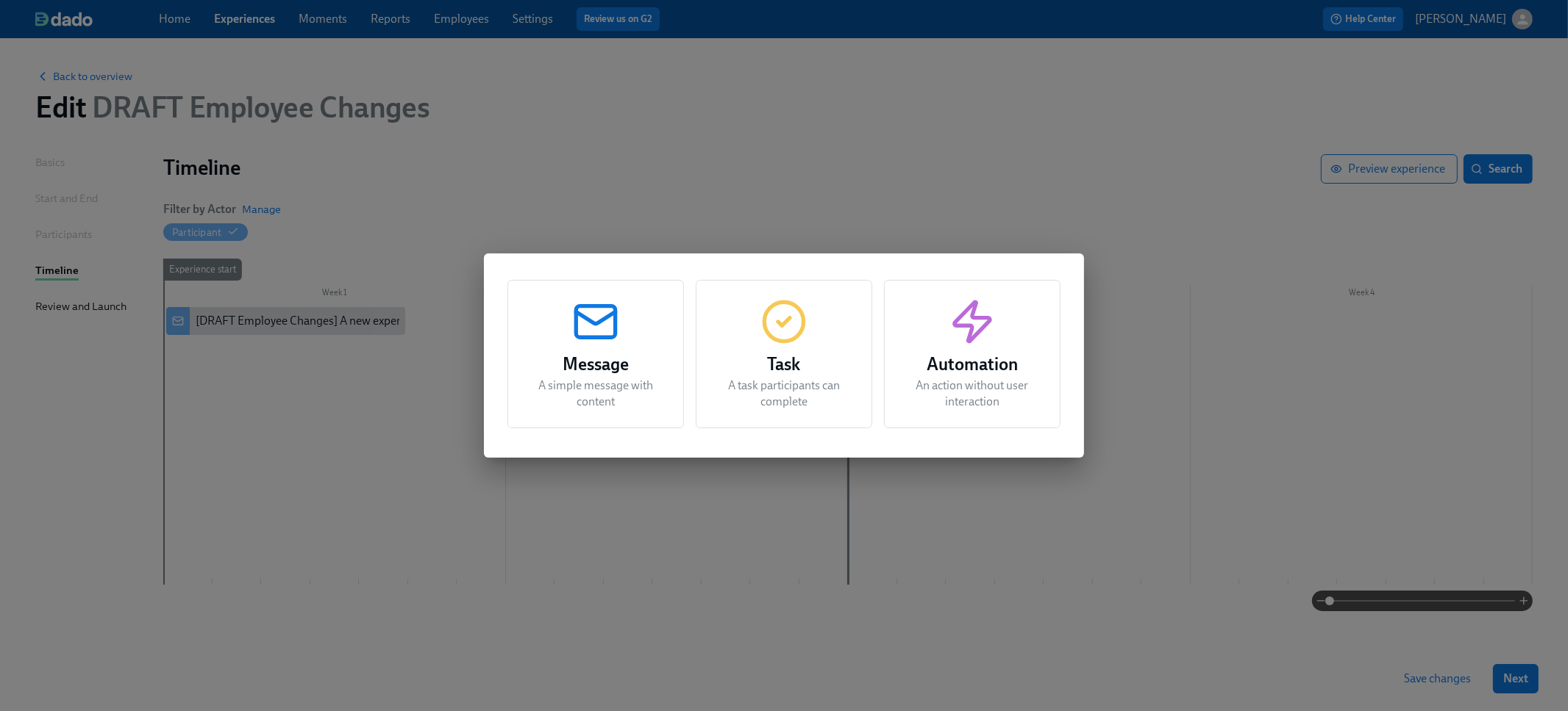
click at [742, 366] on h3 "Task" at bounding box center [784, 365] width 140 height 27
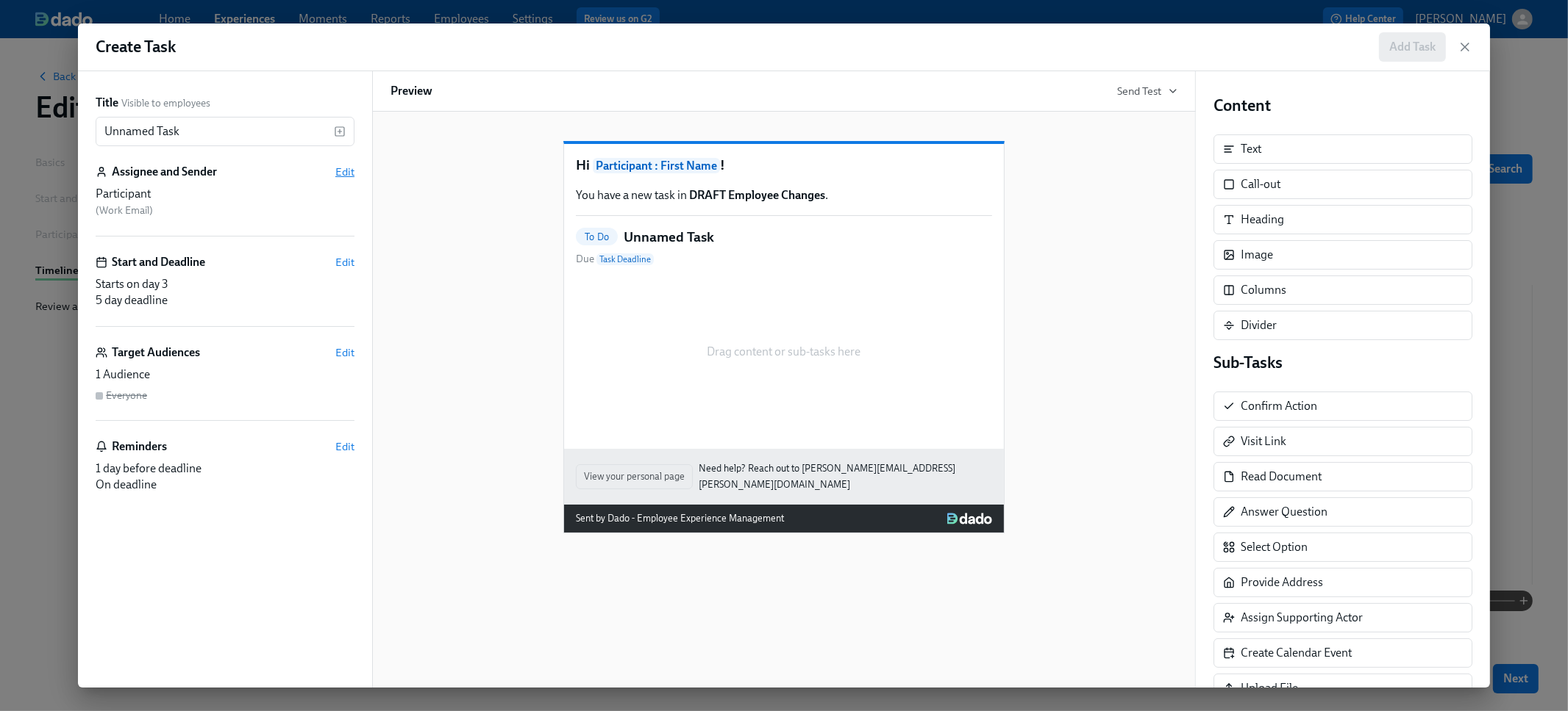
click at [352, 166] on span "Edit" at bounding box center [345, 172] width 19 height 15
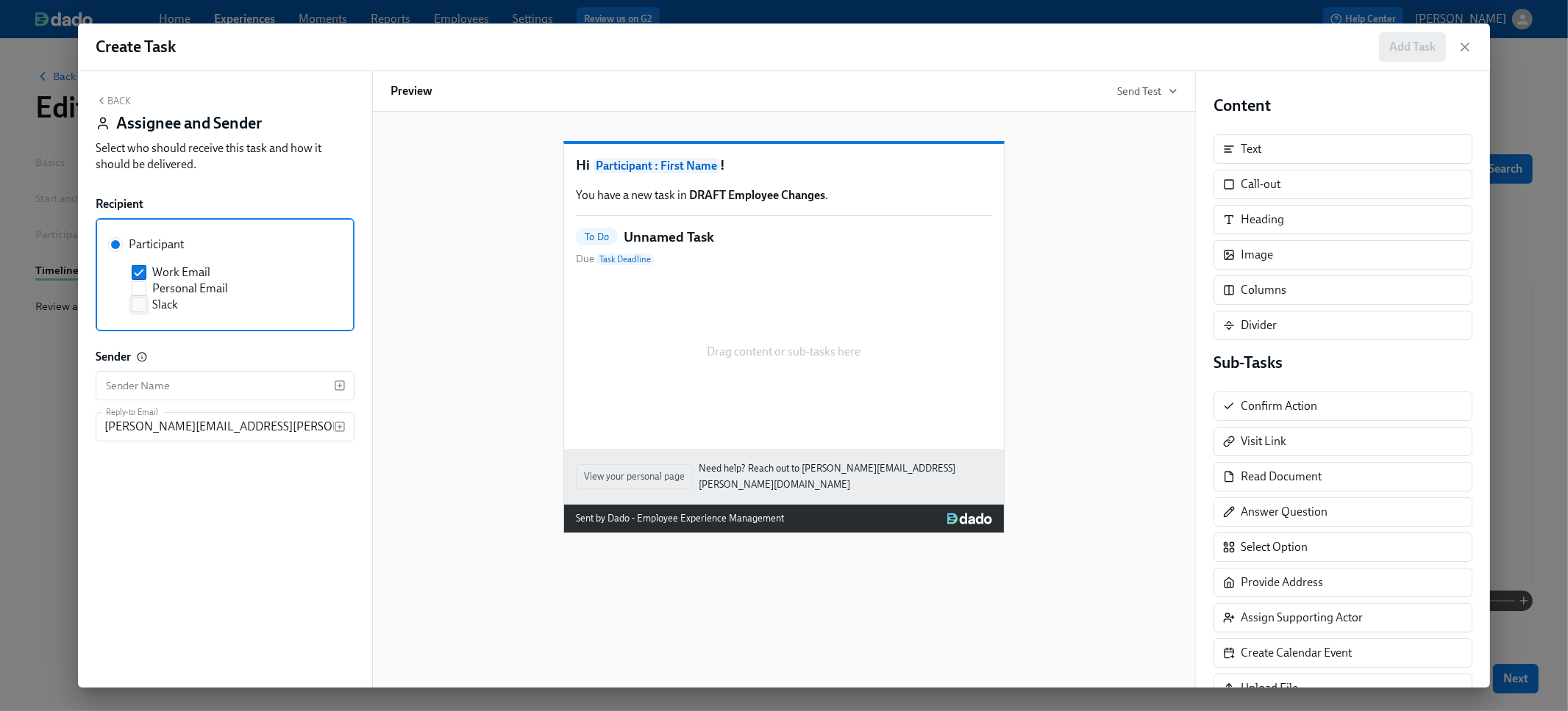
click at [167, 306] on span "Slack" at bounding box center [164, 304] width 26 height 16
click at [146, 306] on input "Slack" at bounding box center [139, 305] width 13 height 13
checkbox input "true"
click at [164, 277] on span "Work Email" at bounding box center [180, 272] width 58 height 16
click at [146, 277] on input "Work Email" at bounding box center [139, 272] width 13 height 13
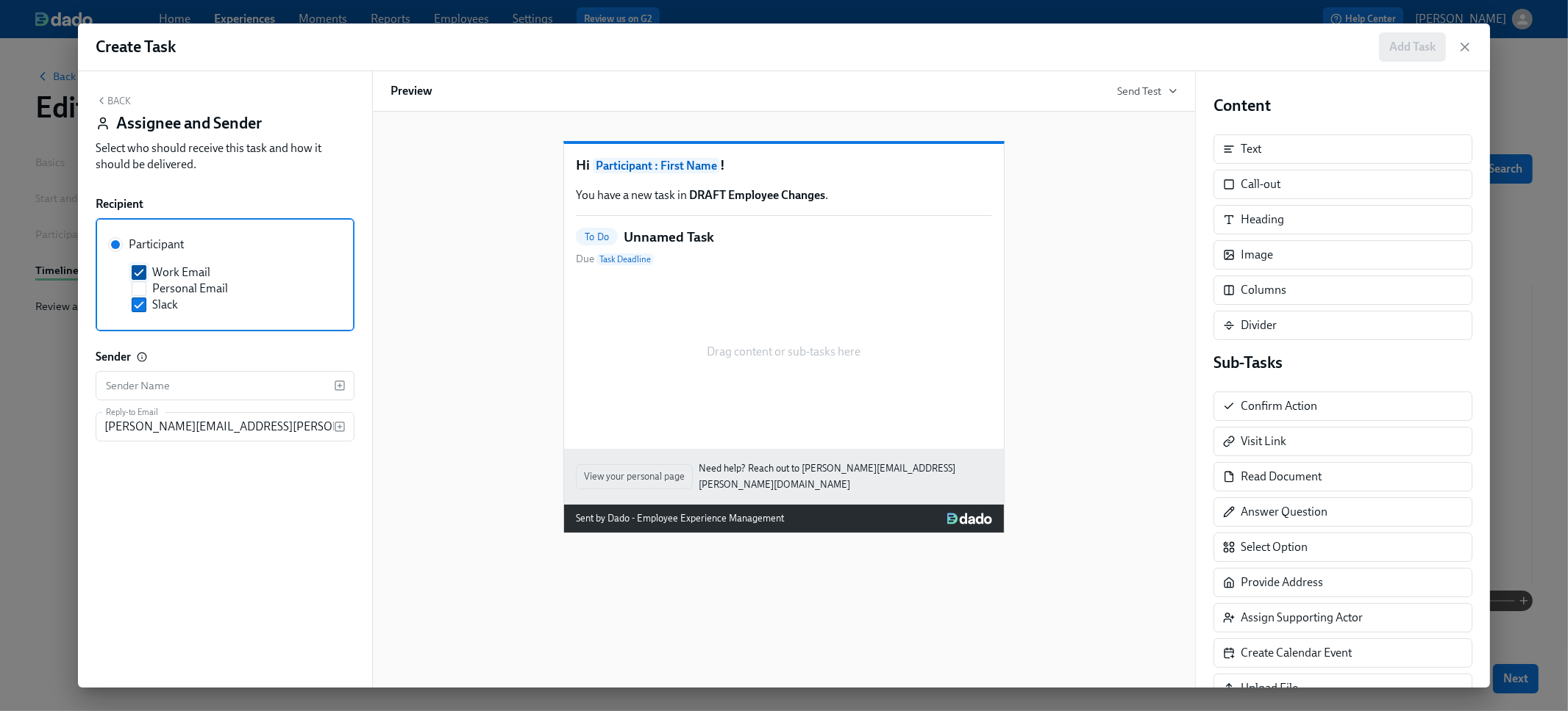
checkbox input "false"
click at [162, 378] on input "text" at bounding box center [215, 386] width 238 height 29
click at [119, 107] on div "Back Assignee and Sender Select who should receive this task and how it should …" at bounding box center [225, 137] width 259 height 84
click at [117, 97] on button "Back" at bounding box center [113, 101] width 35 height 12
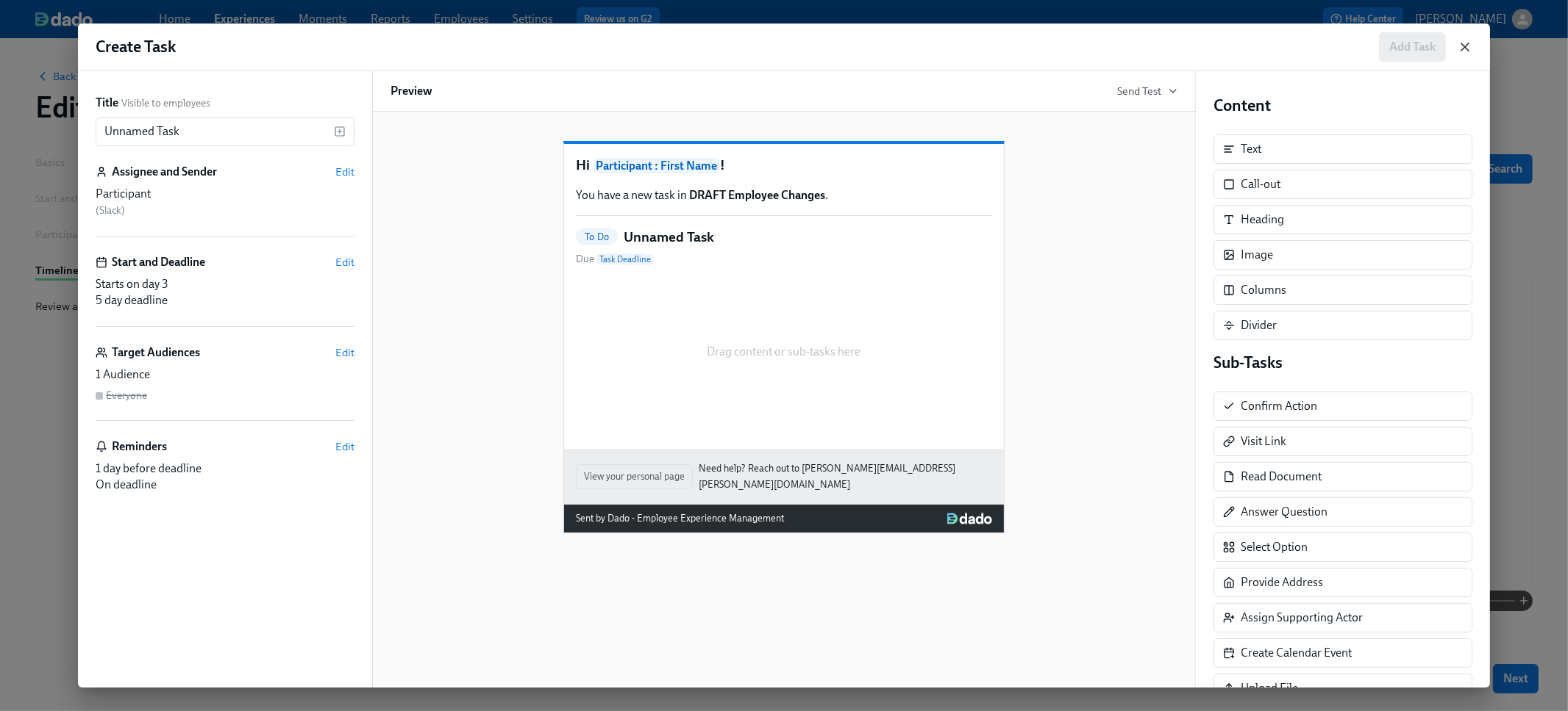
click at [1467, 44] on icon "button" at bounding box center [1465, 47] width 8 height 8
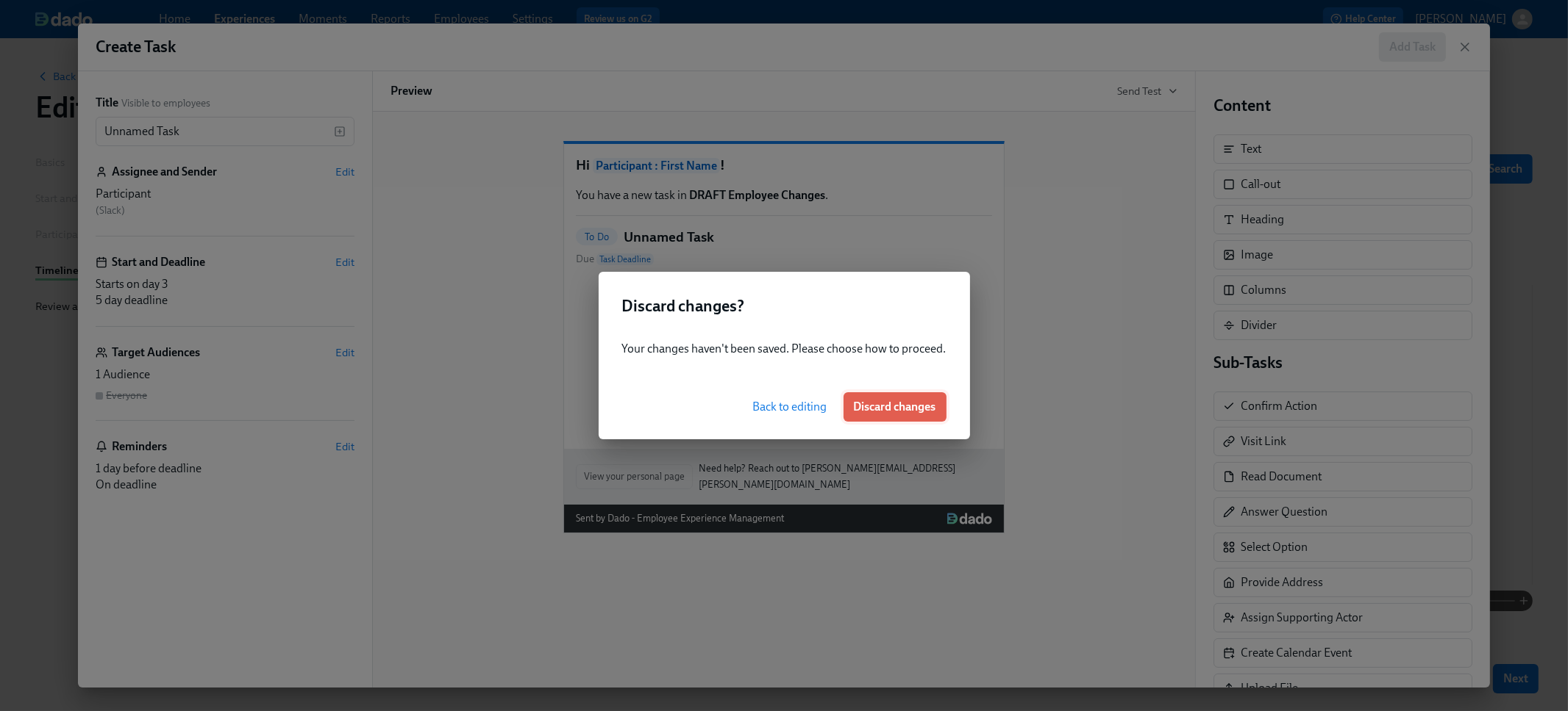
click at [883, 402] on span "Discard changes" at bounding box center [895, 407] width 82 height 15
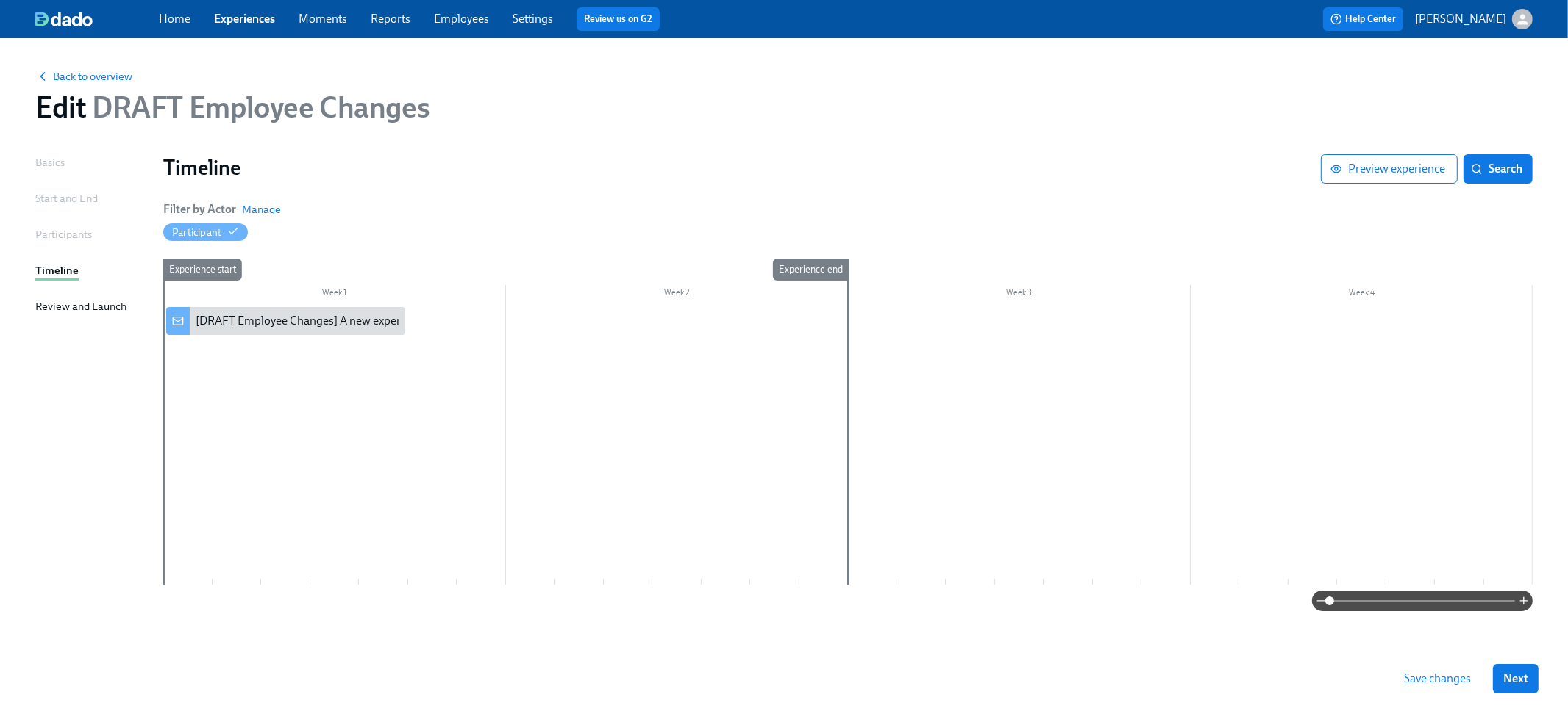
click at [554, 407] on div at bounding box center [848, 445] width 1369 height 278
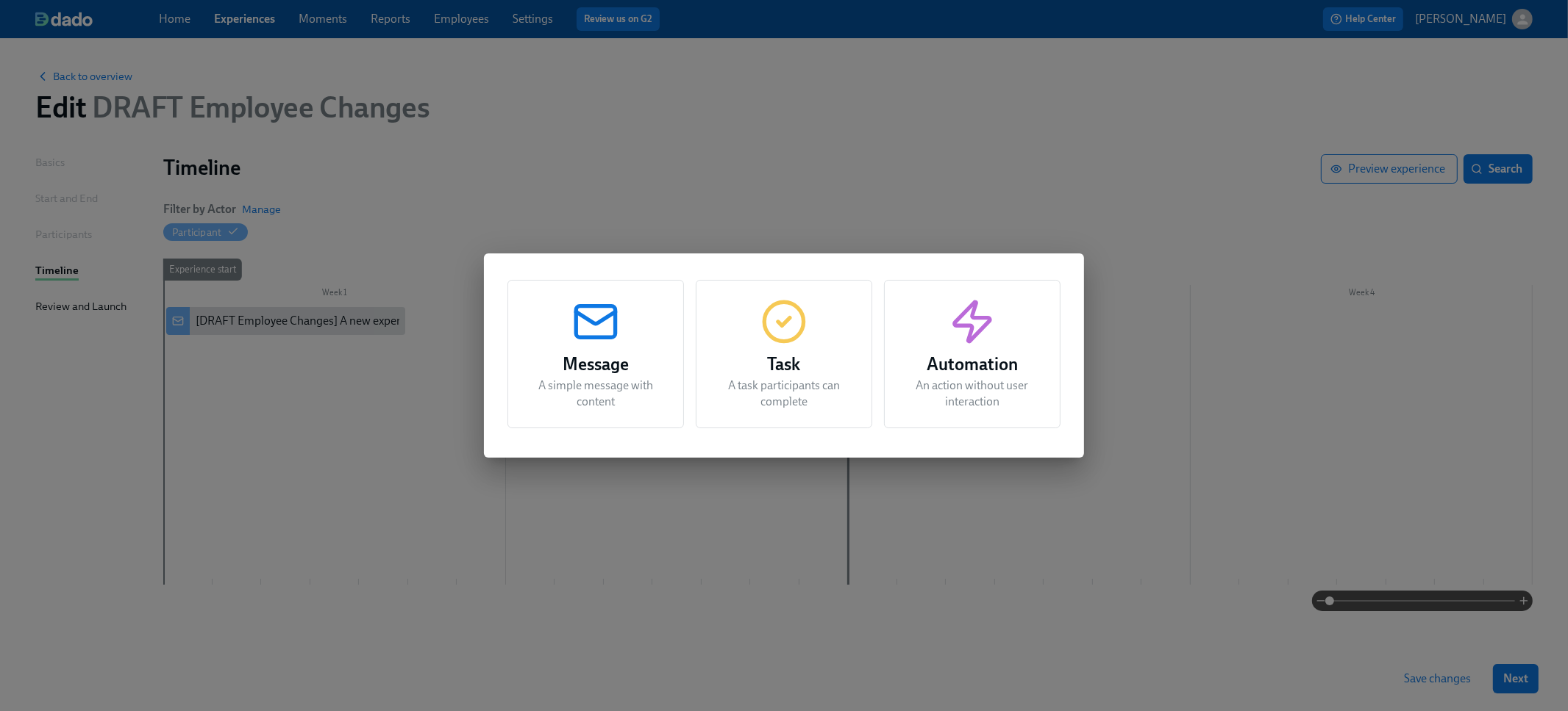
click at [622, 193] on div "Message A simple message with content Task A task participants can complete Aut…" at bounding box center [784, 356] width 1568 height 711
